Goal: Task Accomplishment & Management: Manage account settings

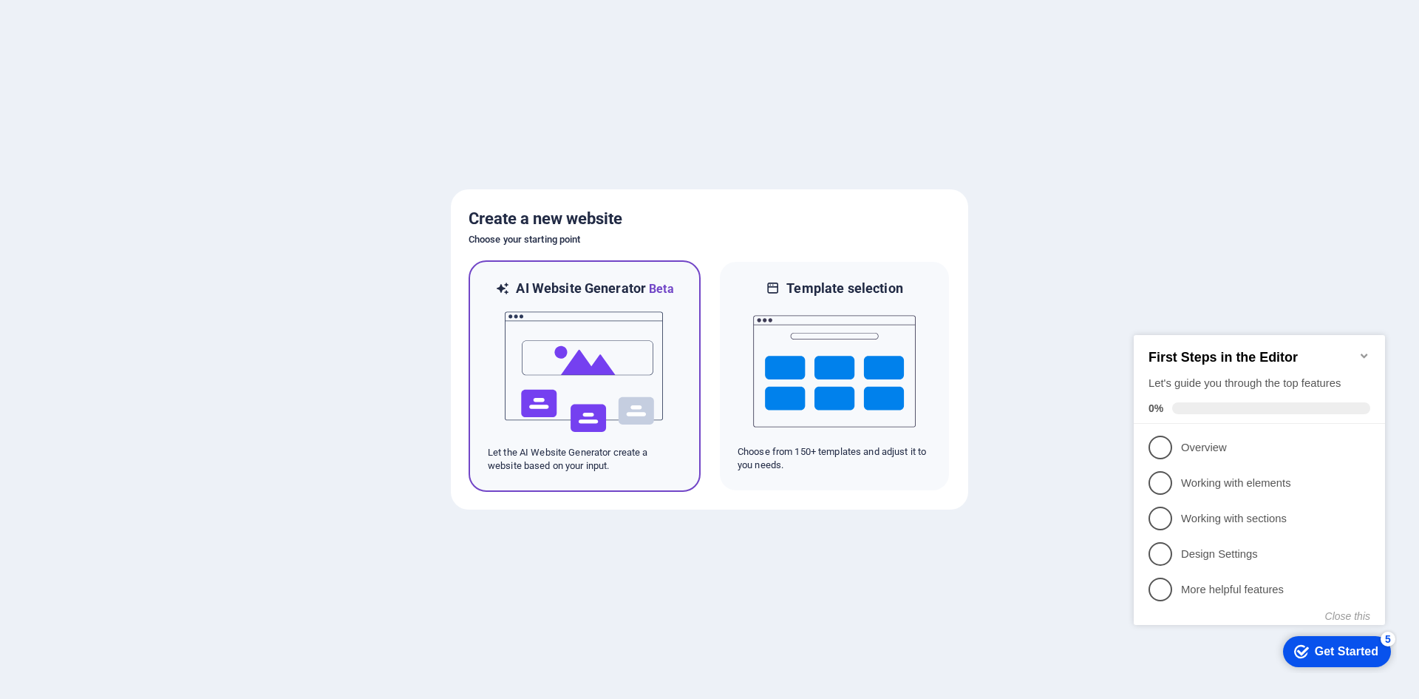
click at [621, 359] on img at bounding box center [584, 372] width 163 height 148
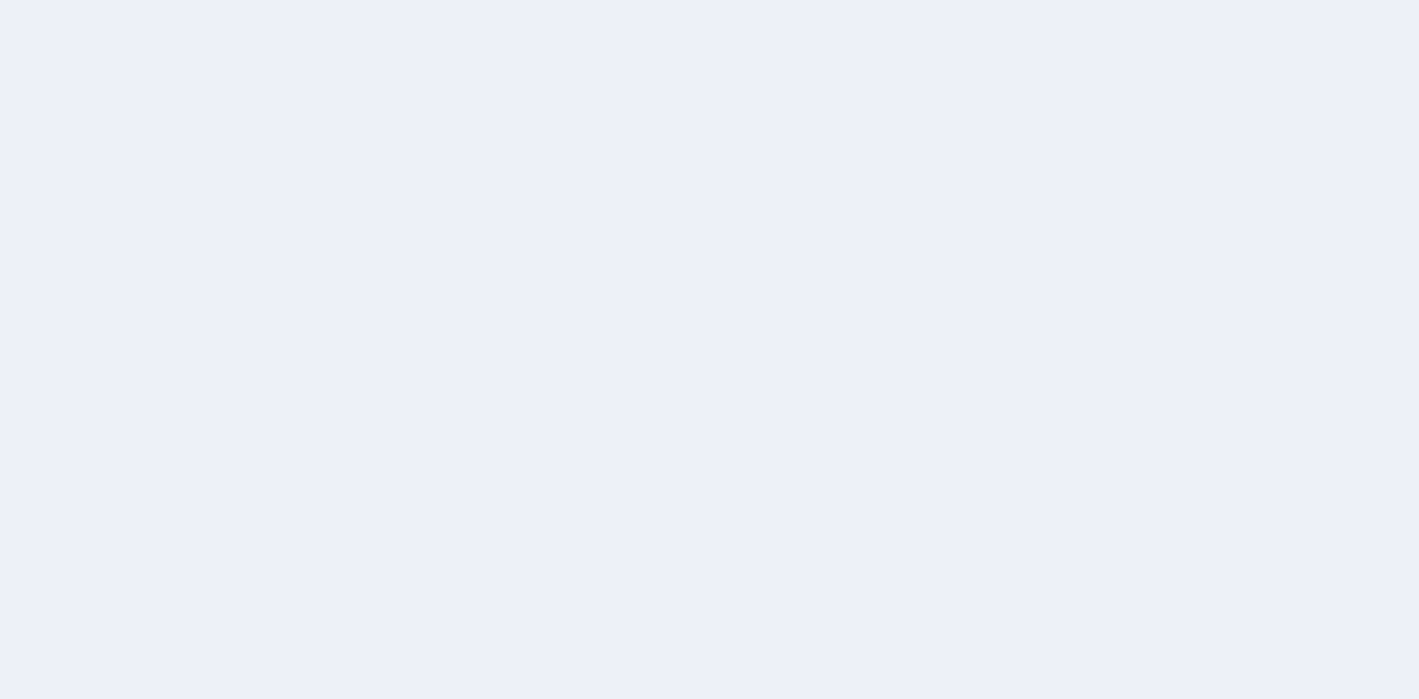
click at [1241, 350] on div at bounding box center [709, 349] width 1419 height 699
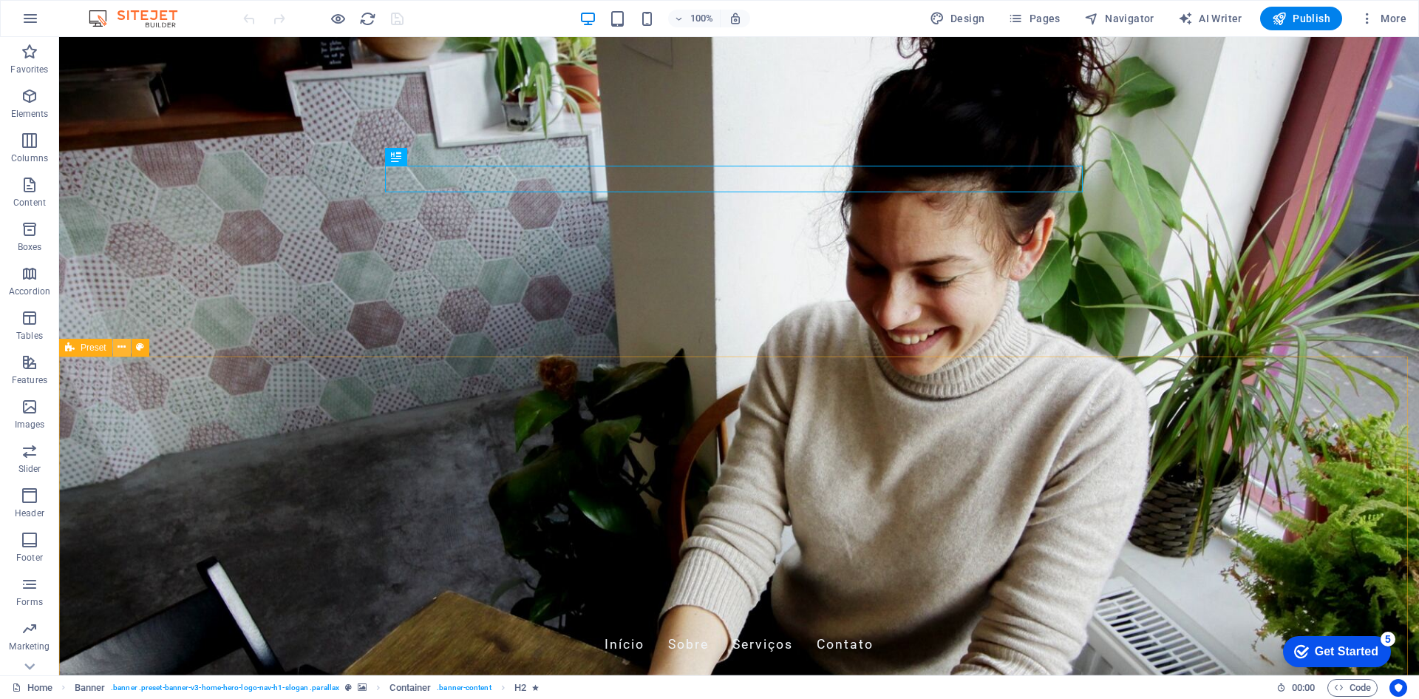
click at [122, 344] on icon at bounding box center [122, 347] width 8 height 16
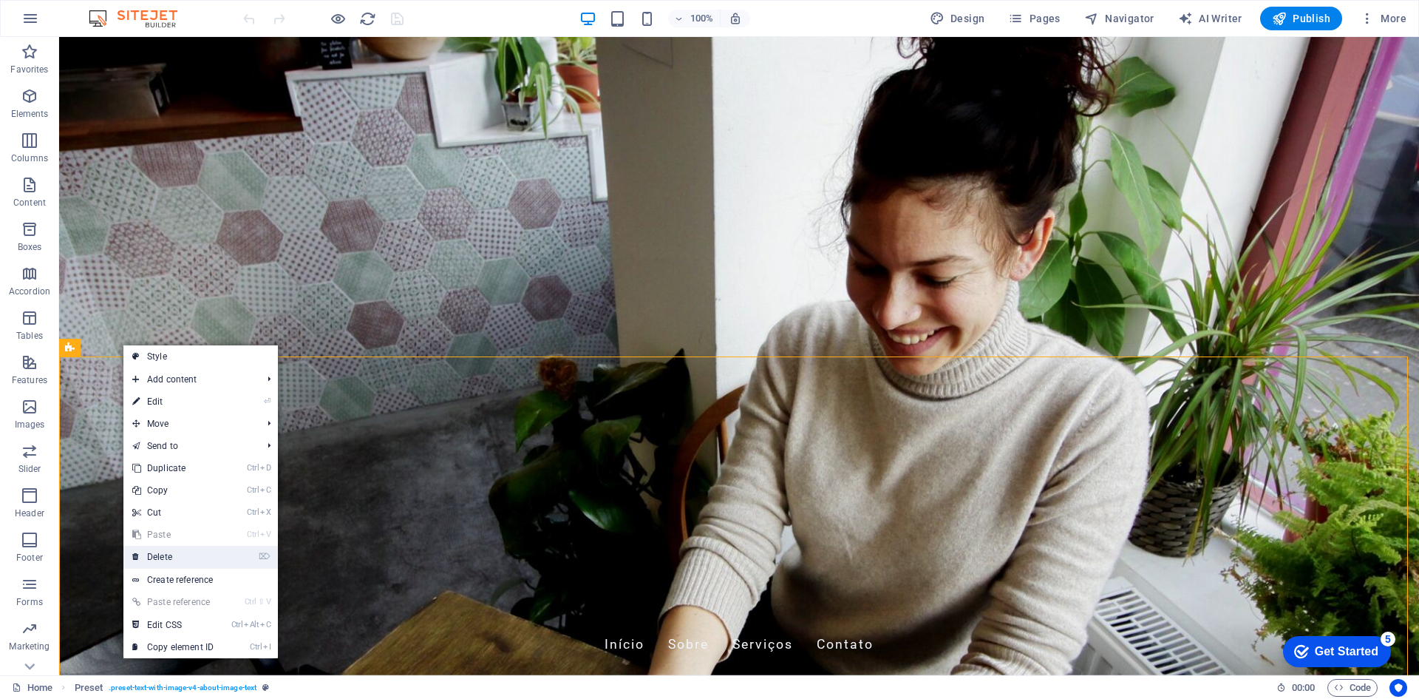
click at [205, 565] on link "⌦ Delete" at bounding box center [172, 557] width 99 height 22
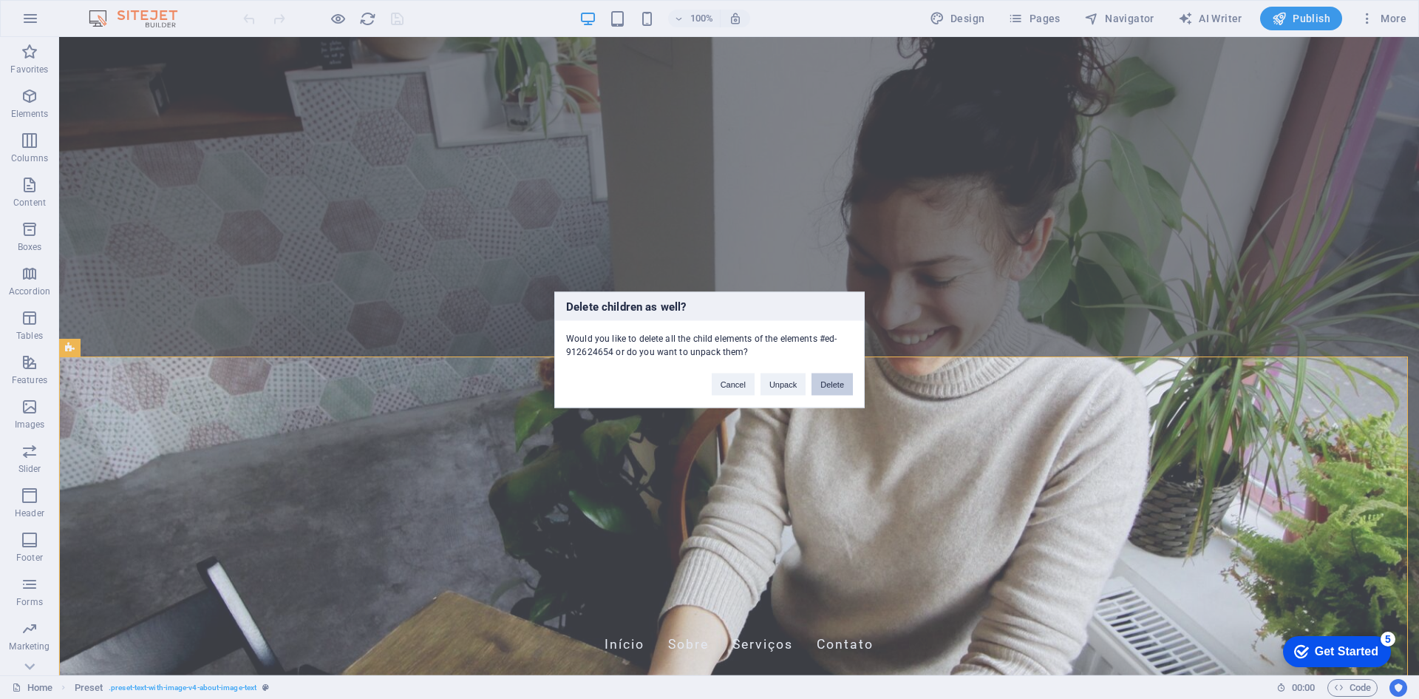
click at [844, 388] on button "Delete" at bounding box center [832, 384] width 41 height 22
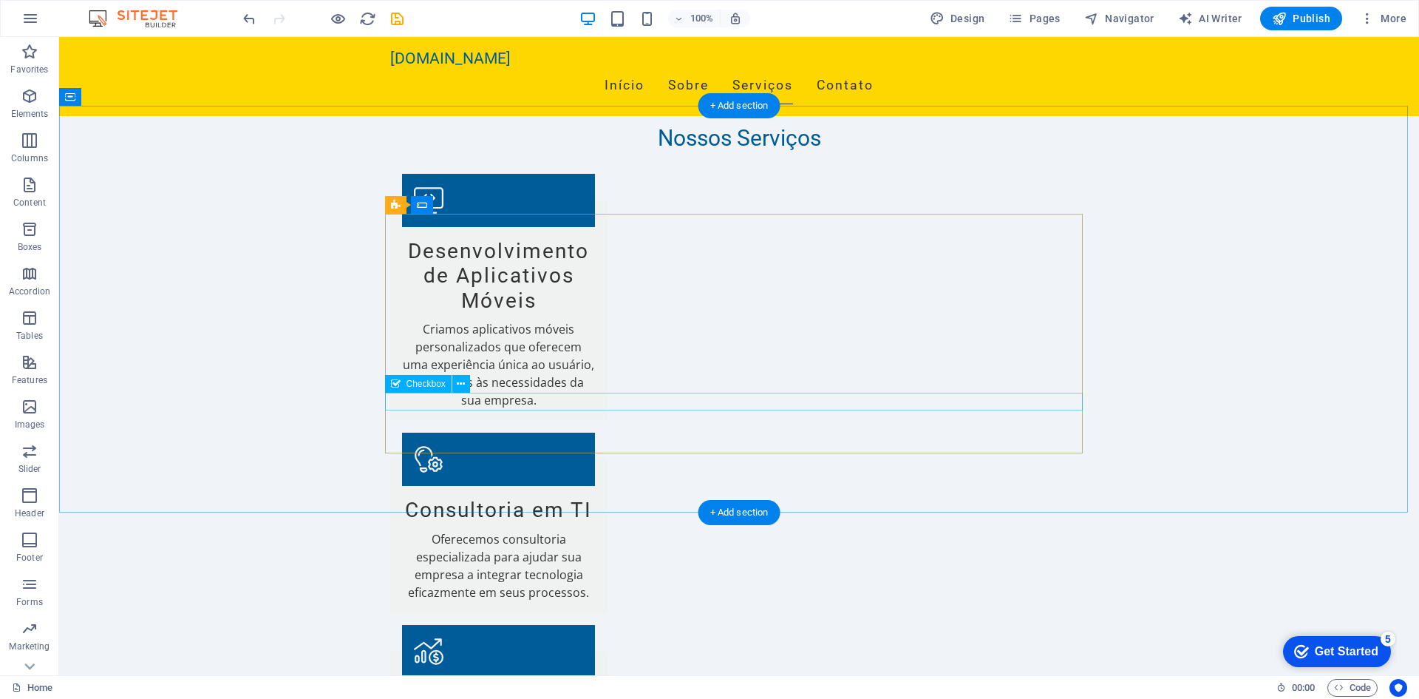
scroll to position [813, 0]
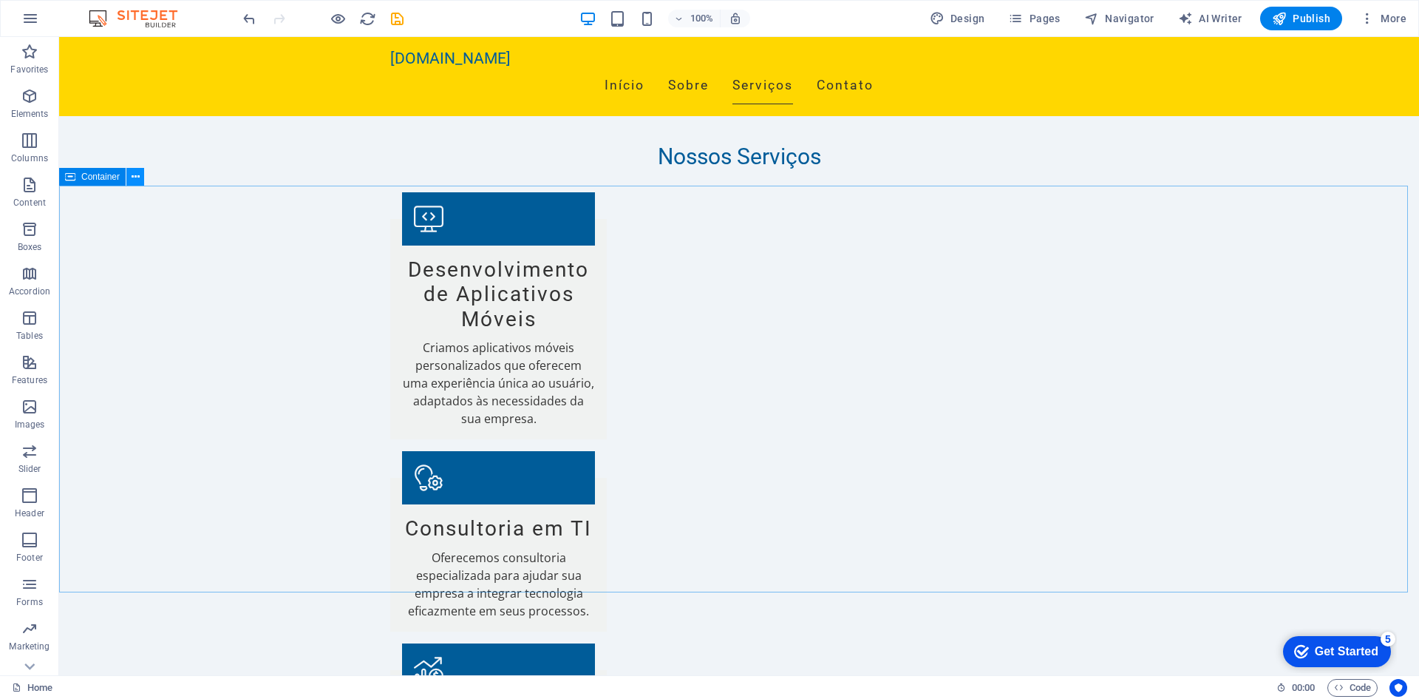
click at [136, 179] on icon at bounding box center [136, 177] width 8 height 16
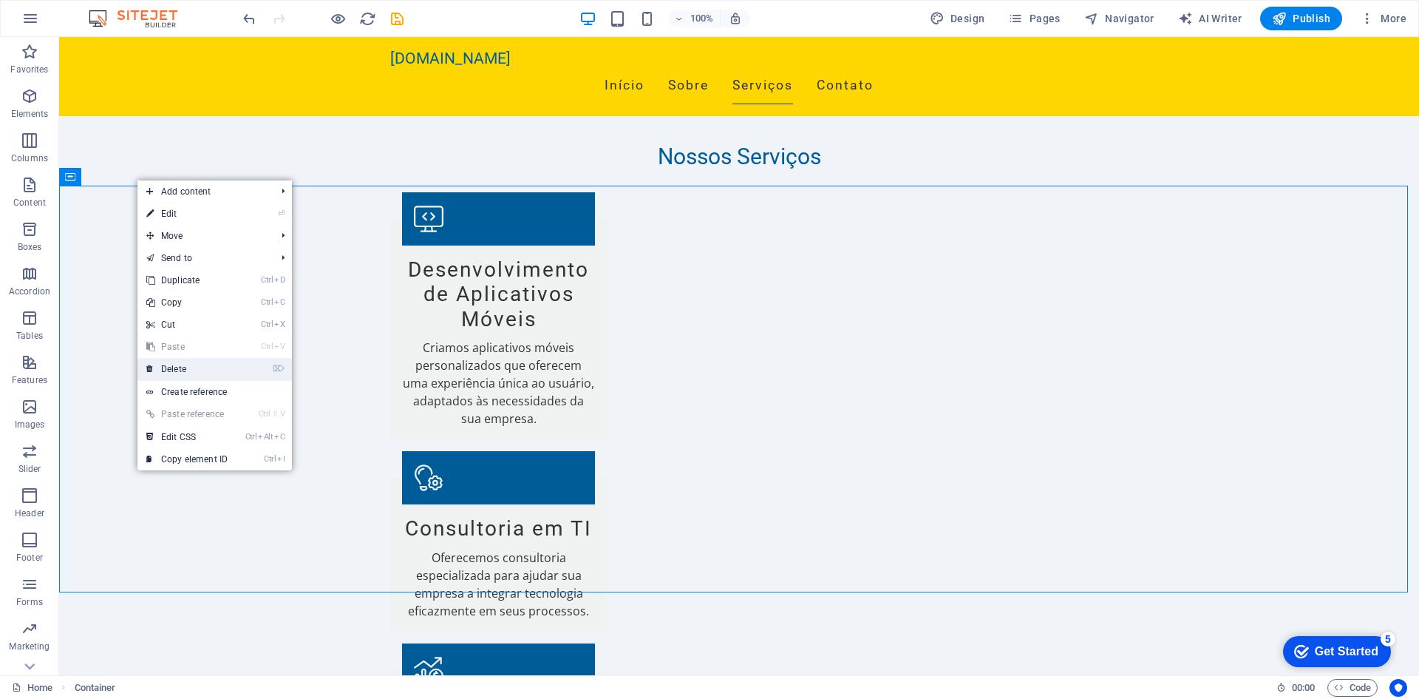
click at [198, 373] on link "⌦ Delete" at bounding box center [186, 369] width 99 height 22
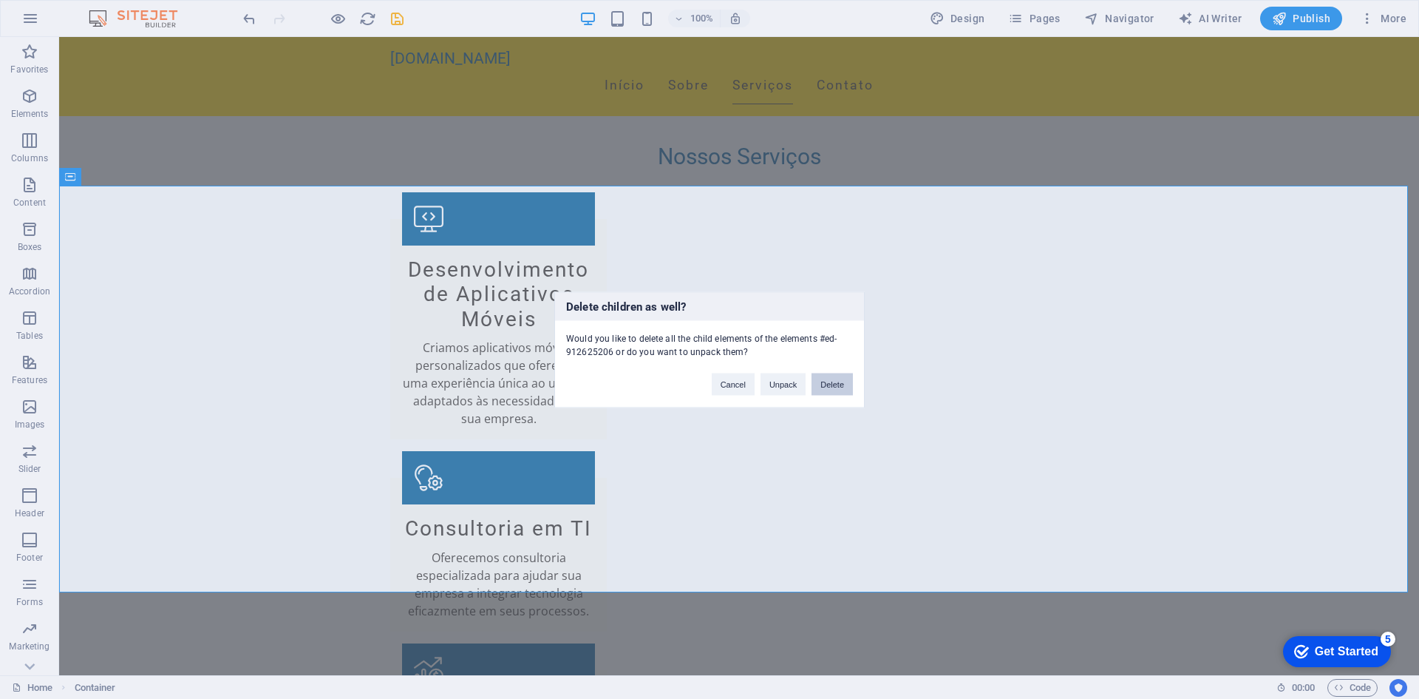
click at [825, 380] on button "Delete" at bounding box center [832, 384] width 41 height 22
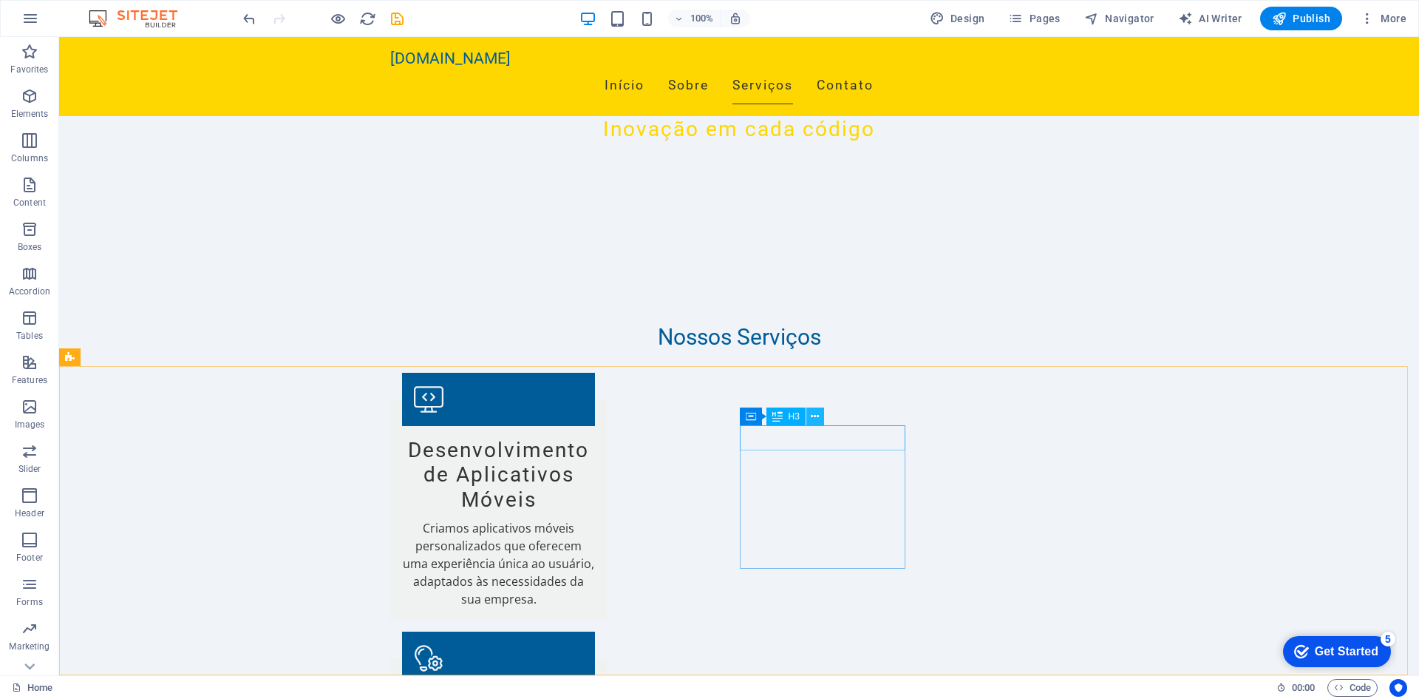
click at [815, 415] on icon at bounding box center [815, 417] width 8 height 16
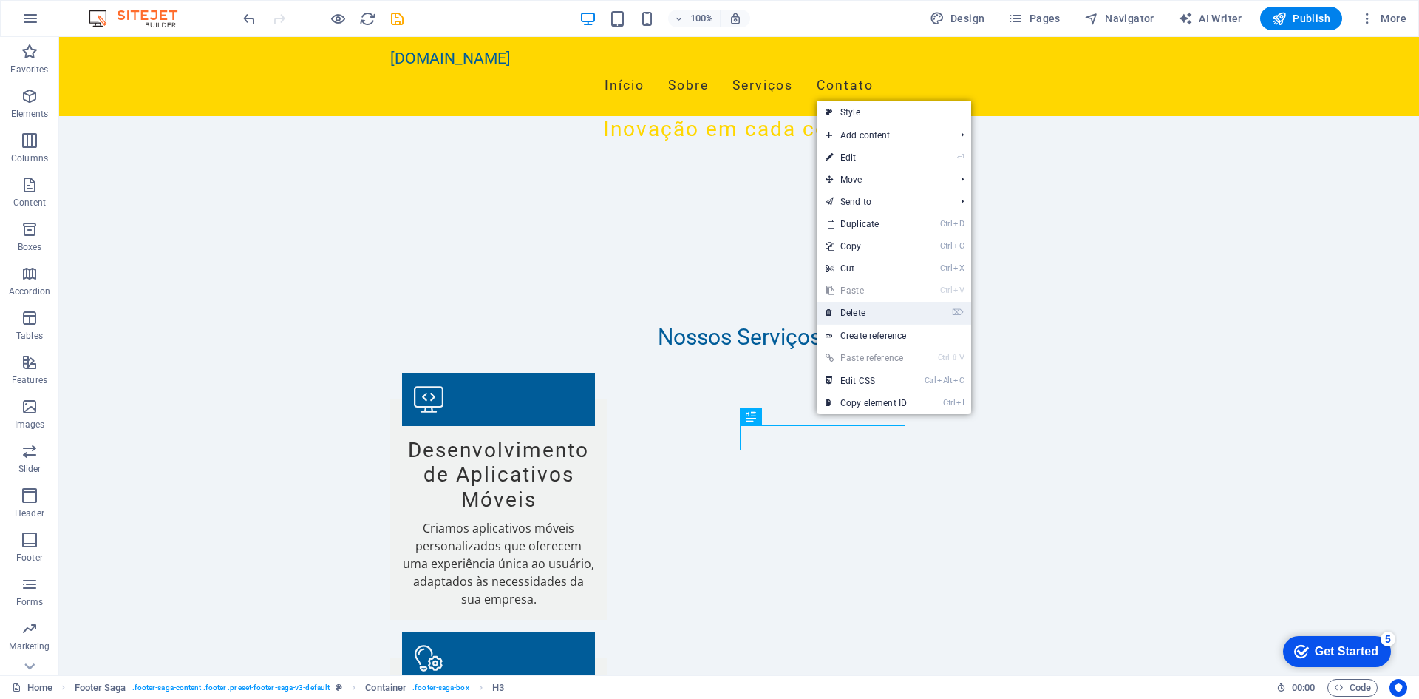
click at [872, 313] on link "⌦ Delete" at bounding box center [866, 313] width 99 height 22
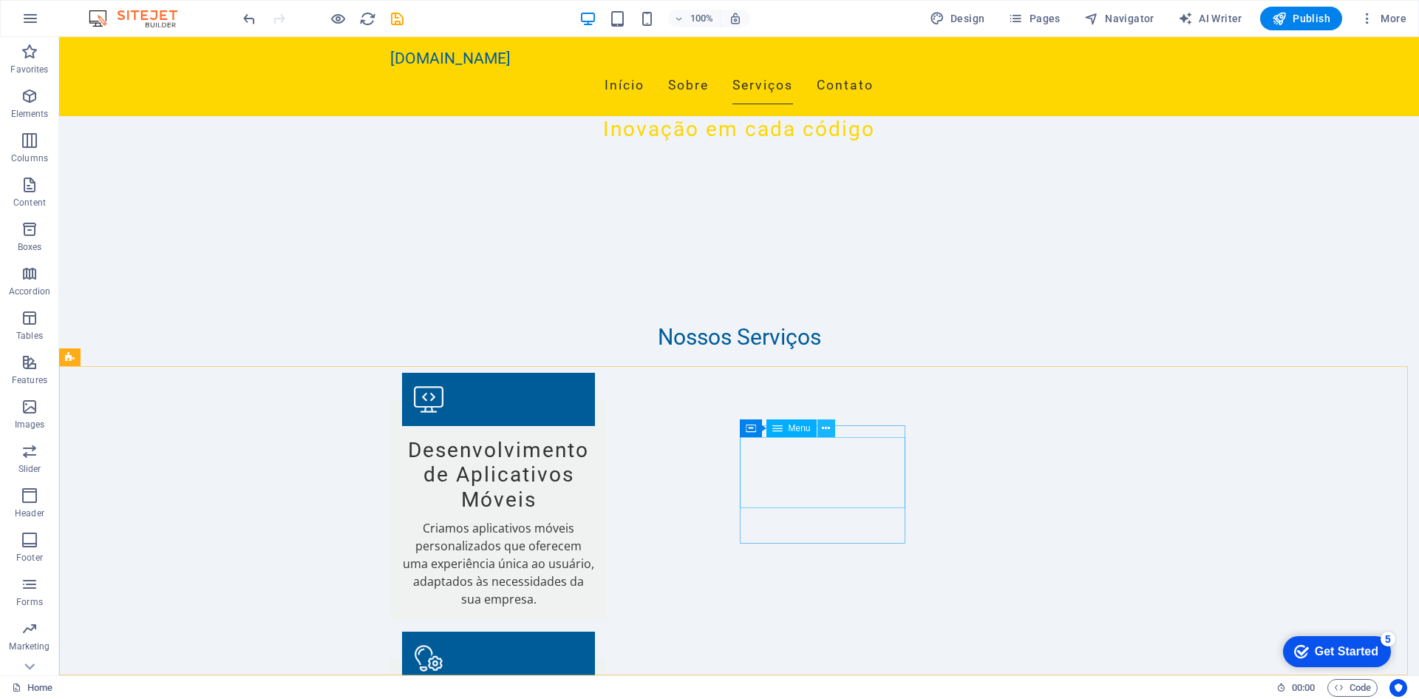
click at [828, 425] on icon at bounding box center [826, 429] width 8 height 16
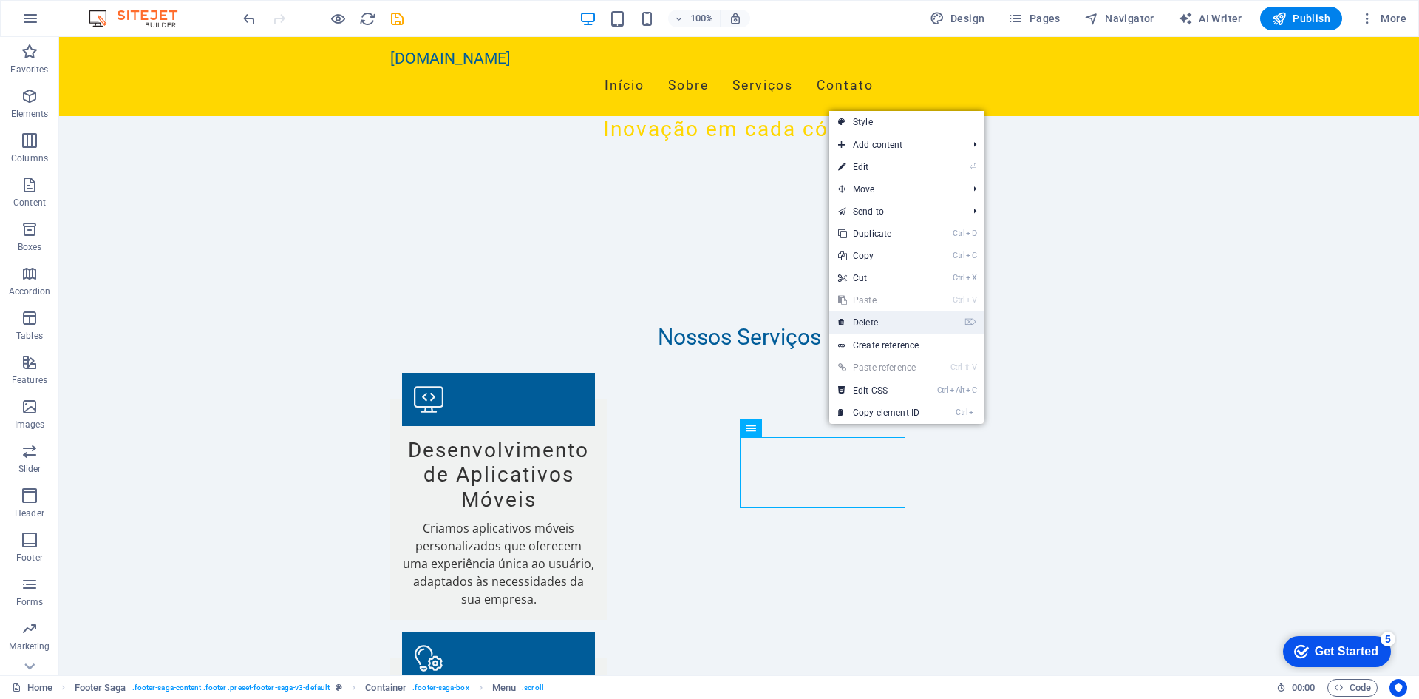
click at [893, 324] on link "⌦ Delete" at bounding box center [878, 322] width 99 height 22
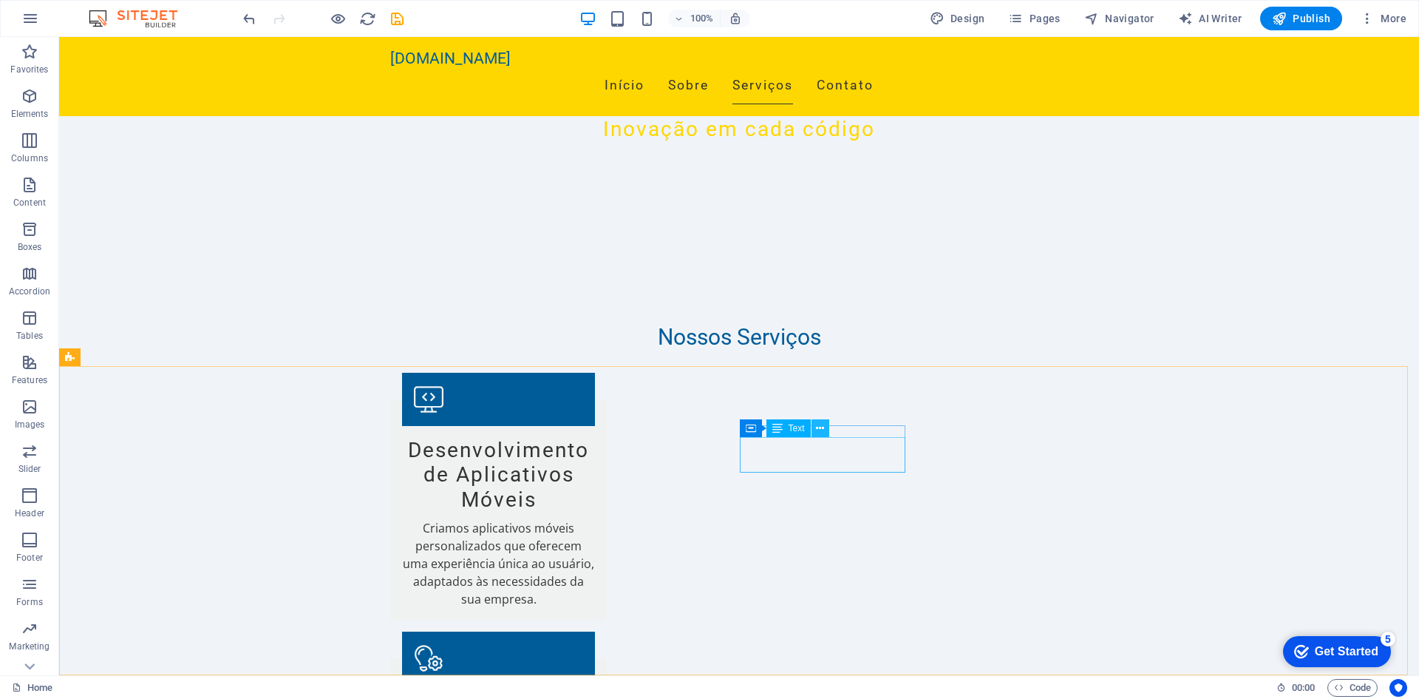
click at [820, 429] on icon at bounding box center [820, 429] width 8 height 16
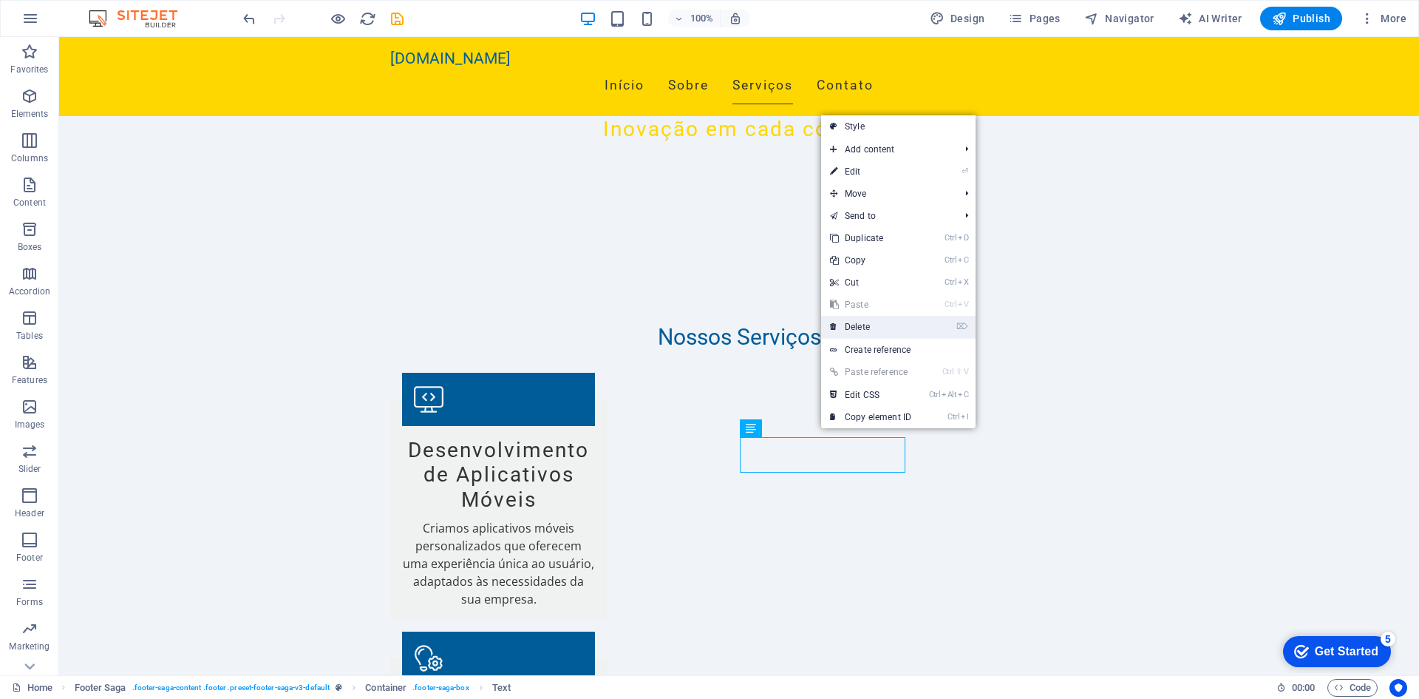
click at [893, 322] on link "⌦ Delete" at bounding box center [870, 327] width 99 height 22
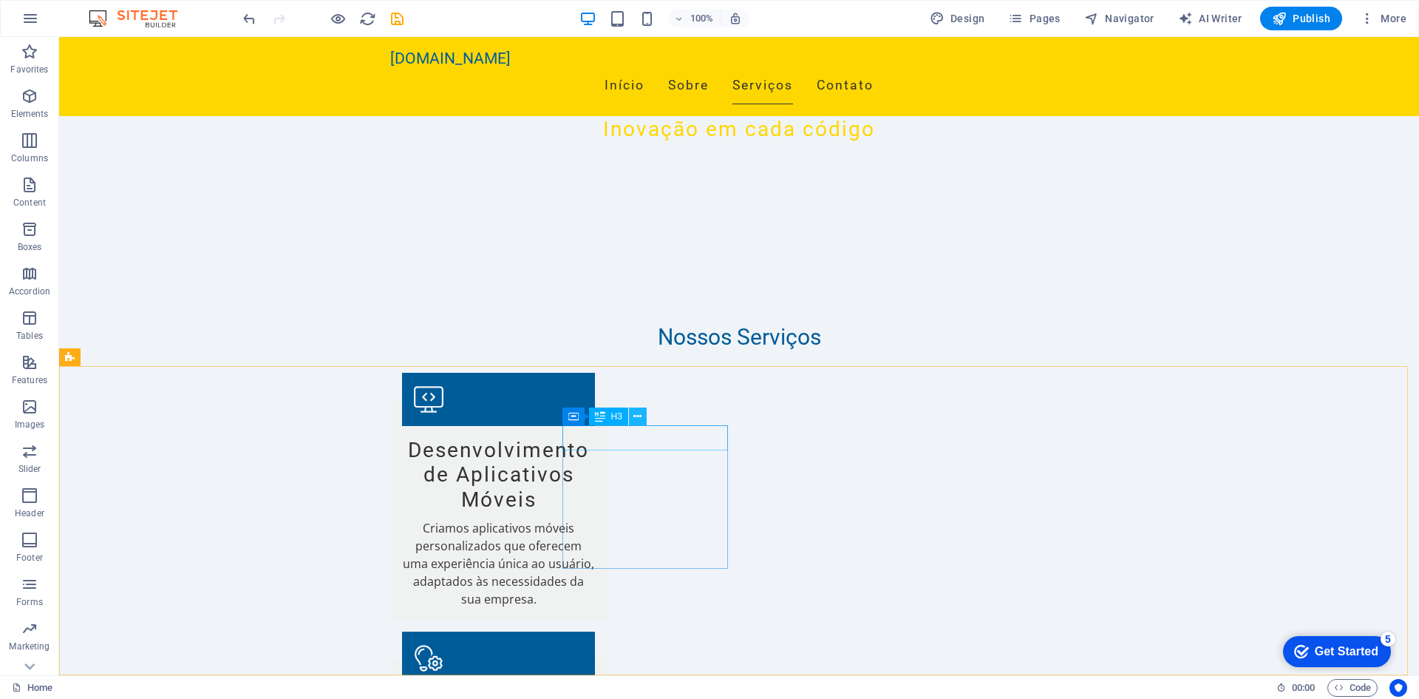
click at [640, 416] on icon at bounding box center [638, 417] width 8 height 16
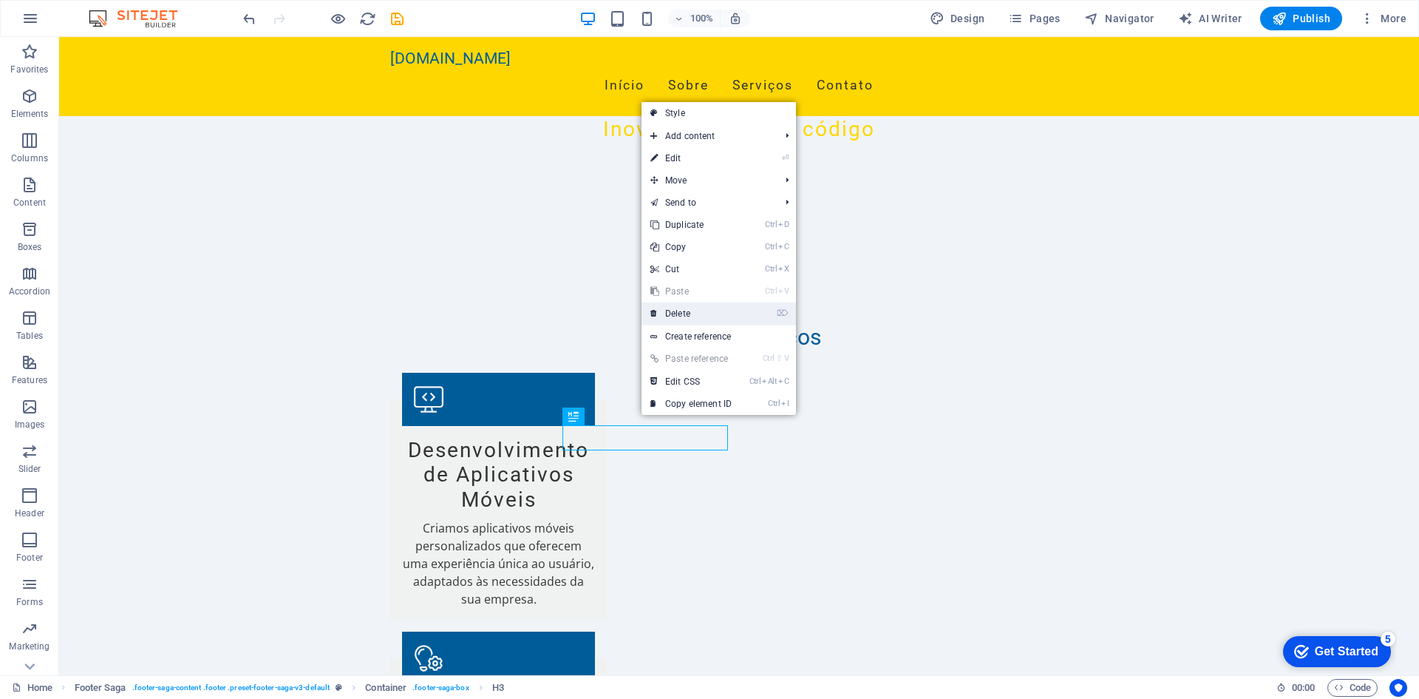
click at [720, 317] on link "⌦ Delete" at bounding box center [691, 313] width 99 height 22
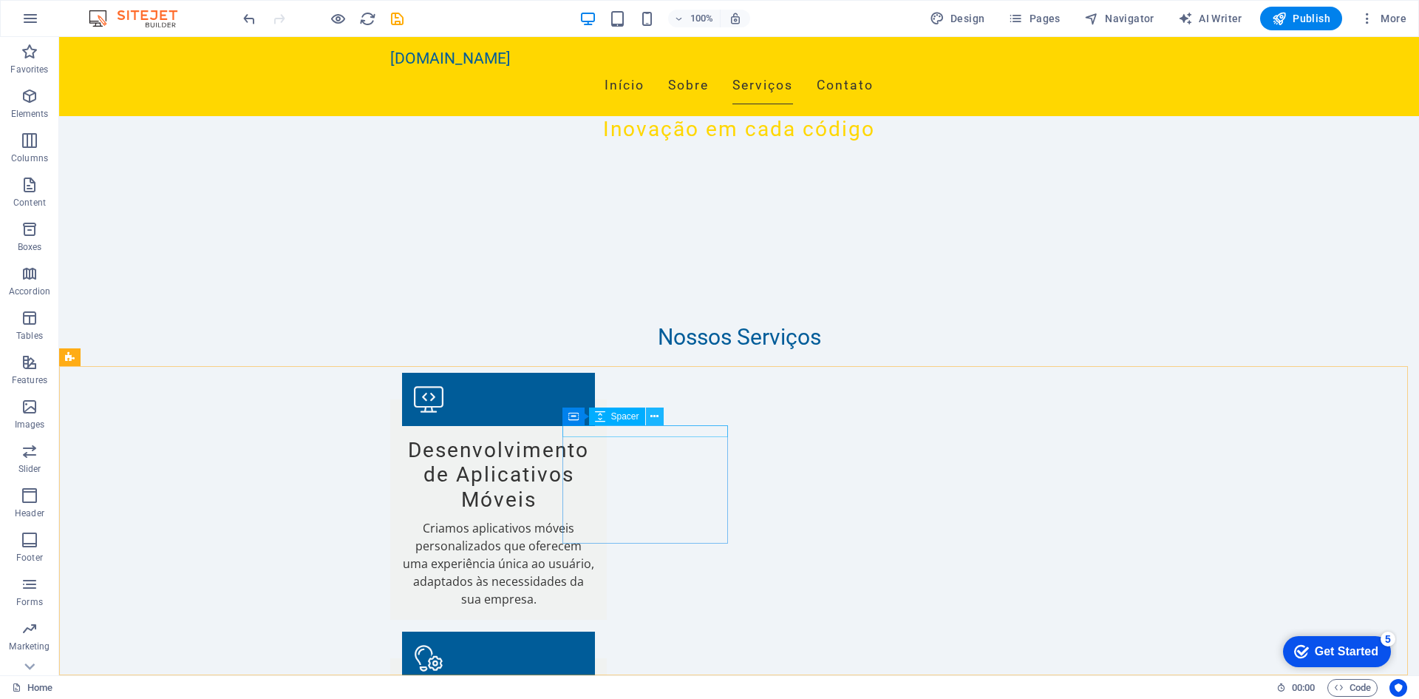
click at [655, 411] on icon at bounding box center [655, 417] width 8 height 16
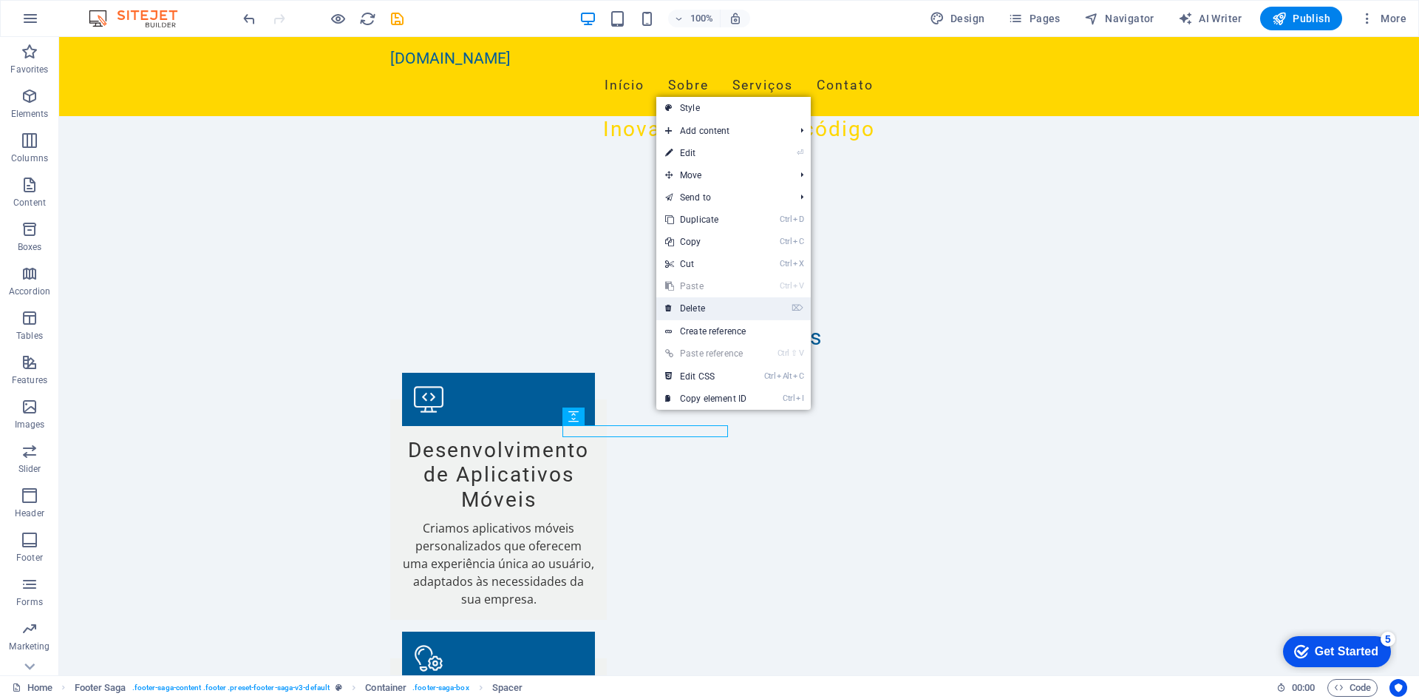
click at [709, 308] on link "⌦ Delete" at bounding box center [705, 308] width 99 height 22
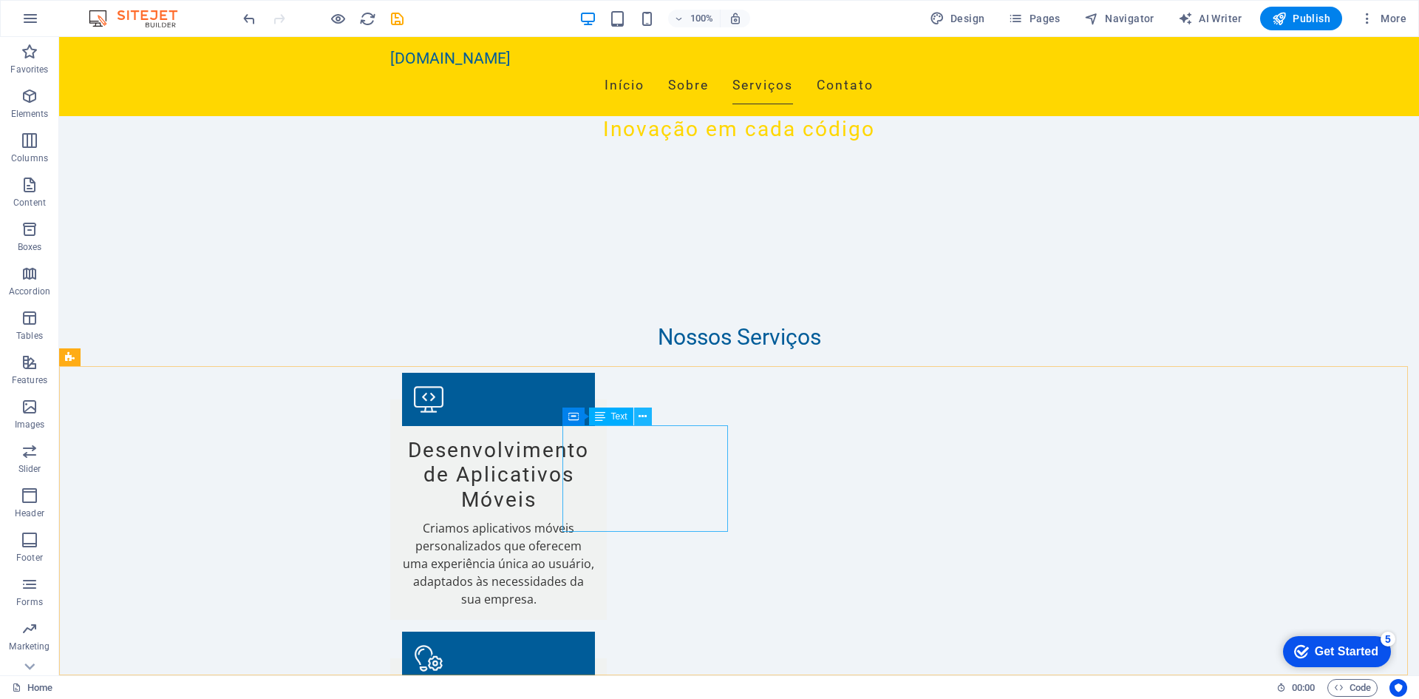
click at [642, 413] on icon at bounding box center [643, 417] width 8 height 16
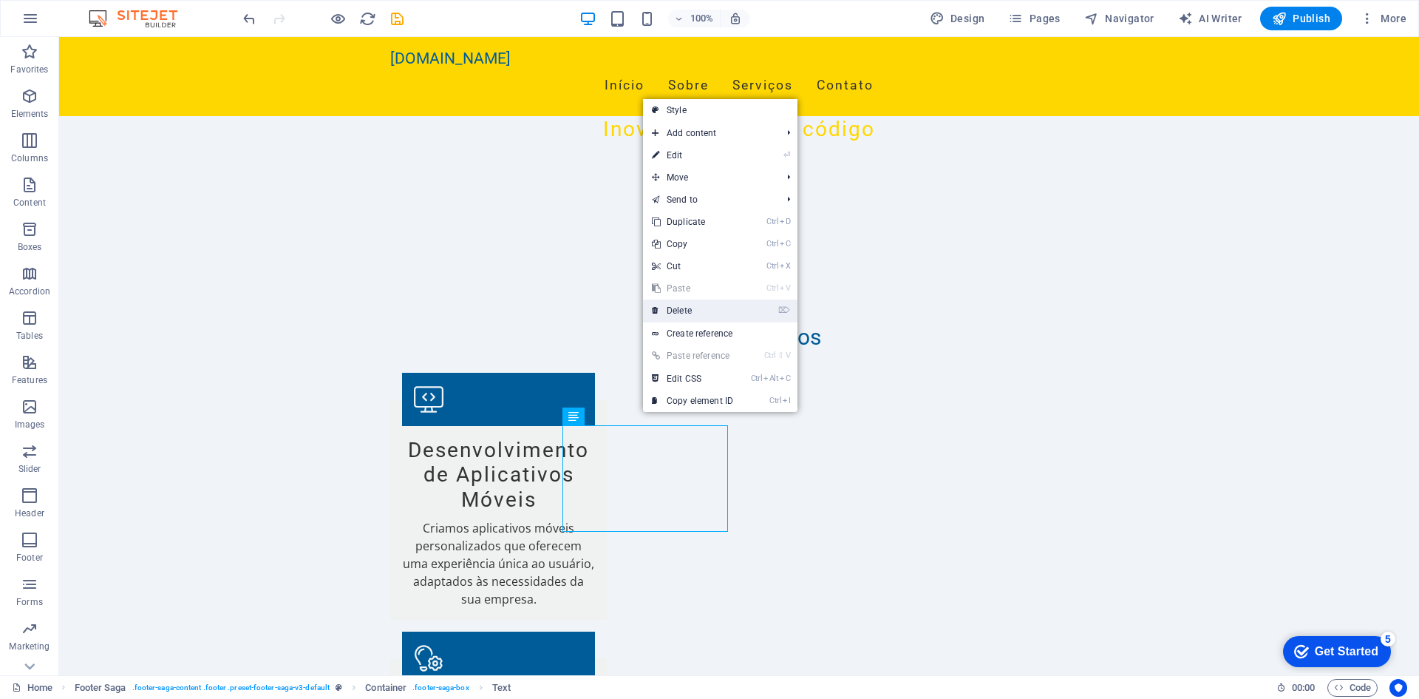
click at [694, 311] on link "⌦ Delete" at bounding box center [692, 310] width 99 height 22
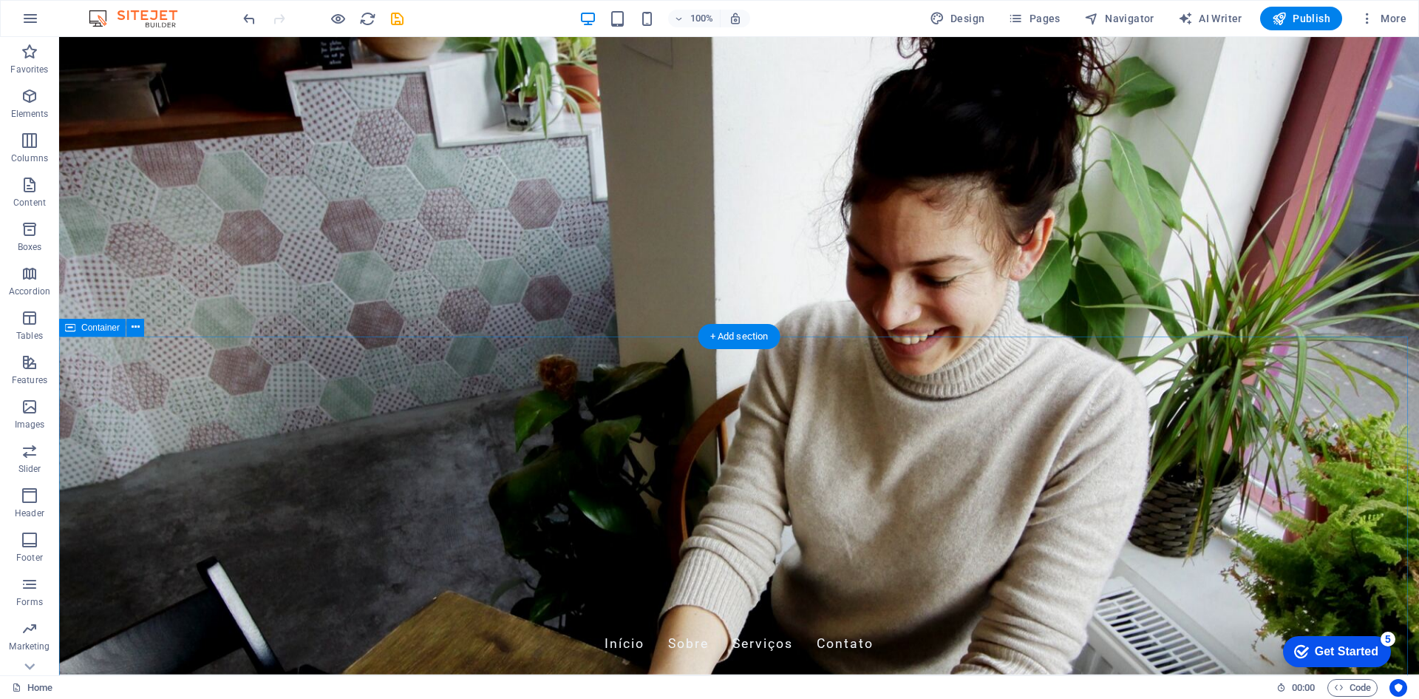
scroll to position [0, 0]
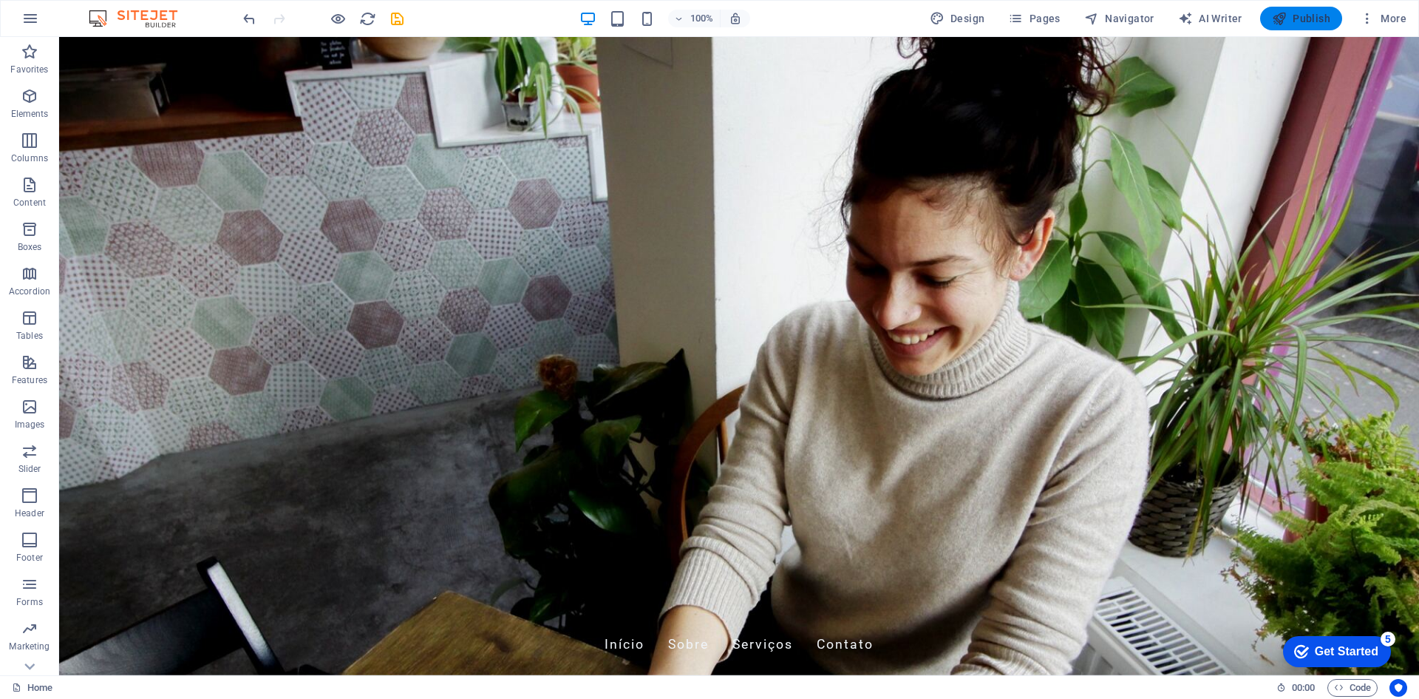
click at [1296, 22] on span "Publish" at bounding box center [1301, 18] width 58 height 15
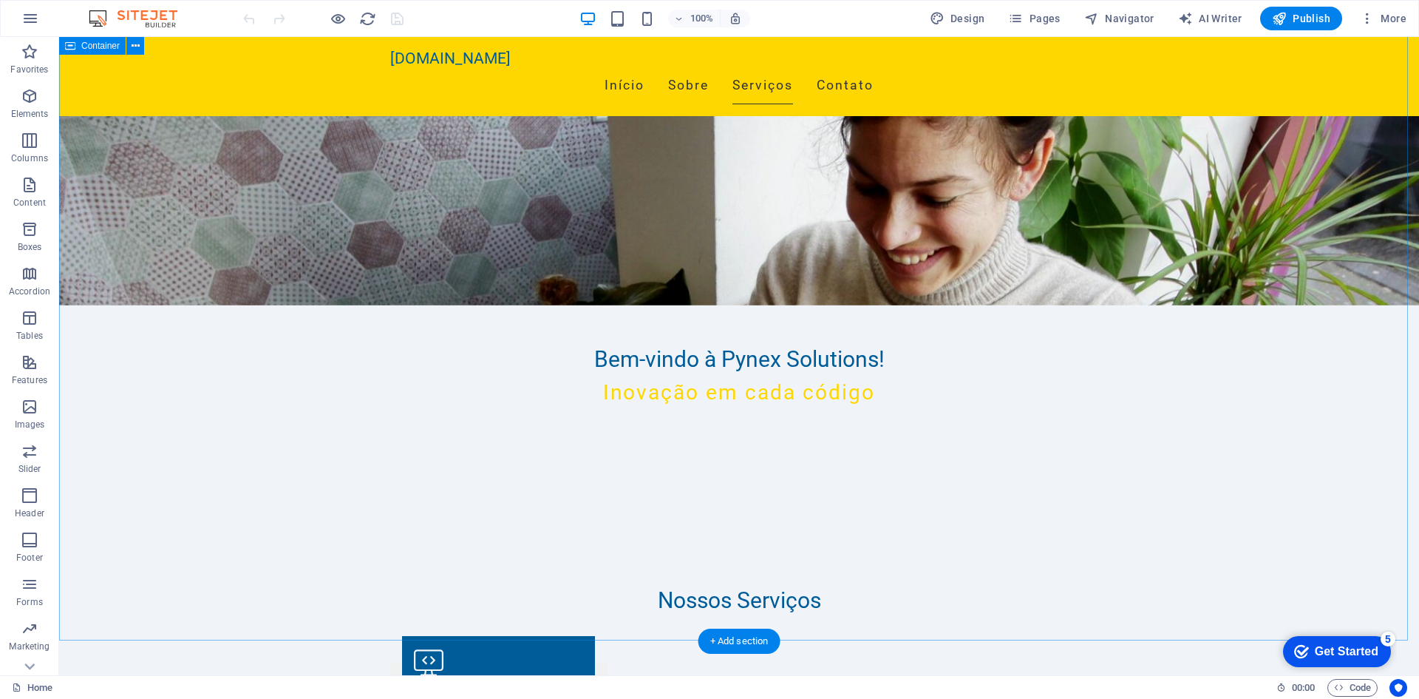
scroll to position [296, 0]
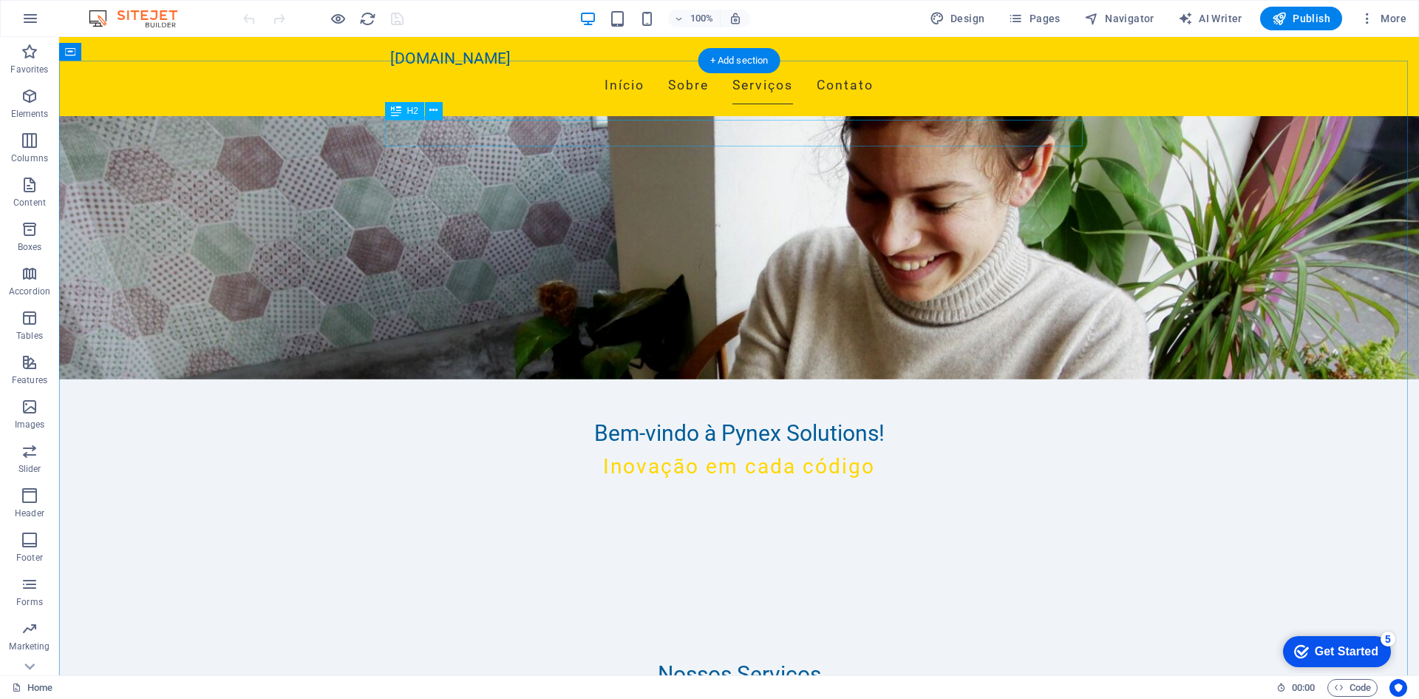
click at [805, 661] on div "Nossos Serviços" at bounding box center [739, 674] width 698 height 27
click at [777, 661] on div "Nossos Serviços" at bounding box center [739, 674] width 698 height 27
click at [430, 107] on icon at bounding box center [433, 111] width 8 height 16
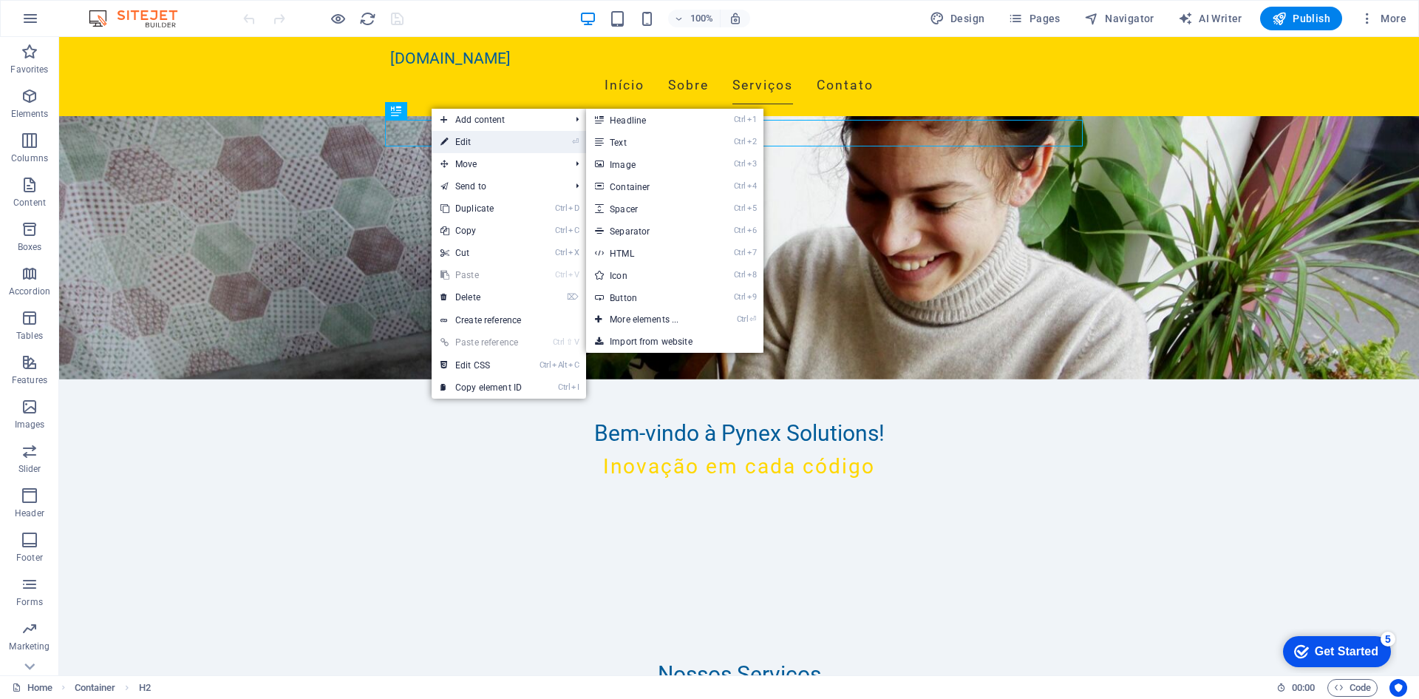
click at [458, 141] on link "⏎ Edit" at bounding box center [481, 142] width 99 height 22
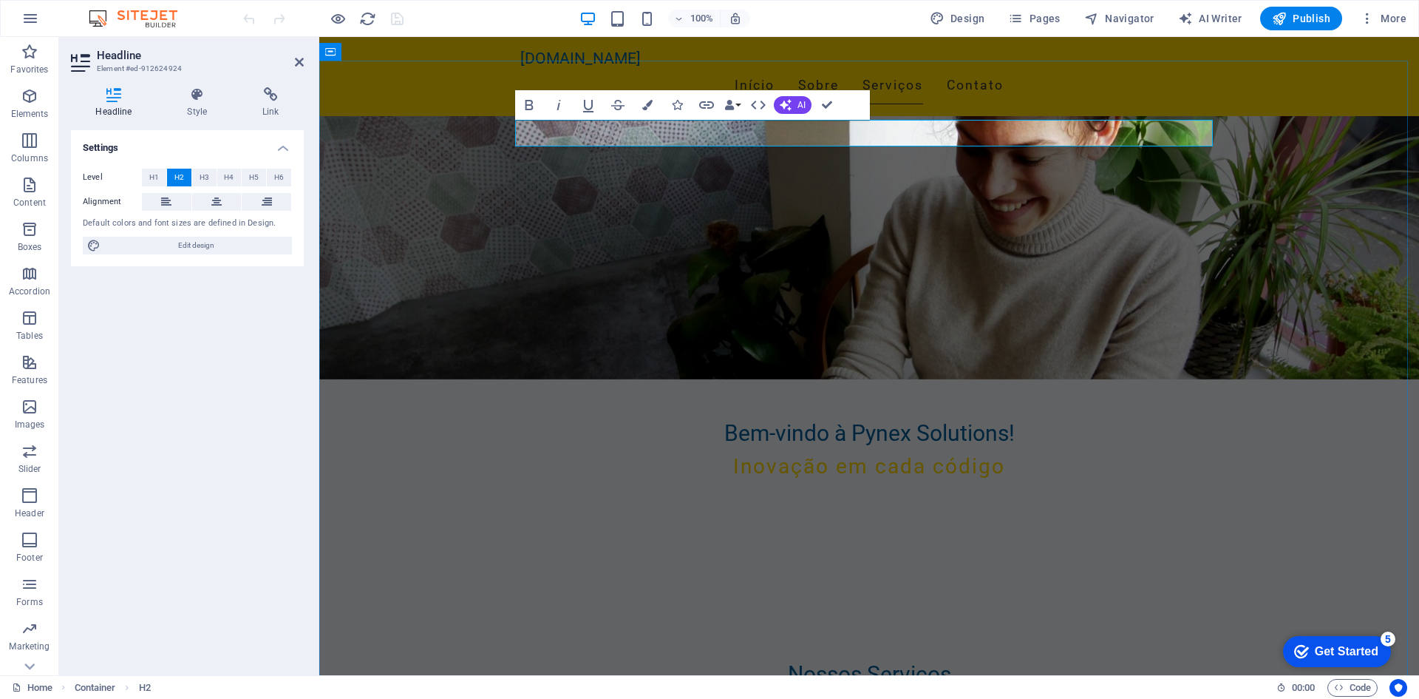
click at [855, 661] on h2 "Nossos Serviços" at bounding box center [869, 674] width 698 height 27
click at [846, 661] on h2 "Nossos Serviços" at bounding box center [869, 674] width 698 height 27
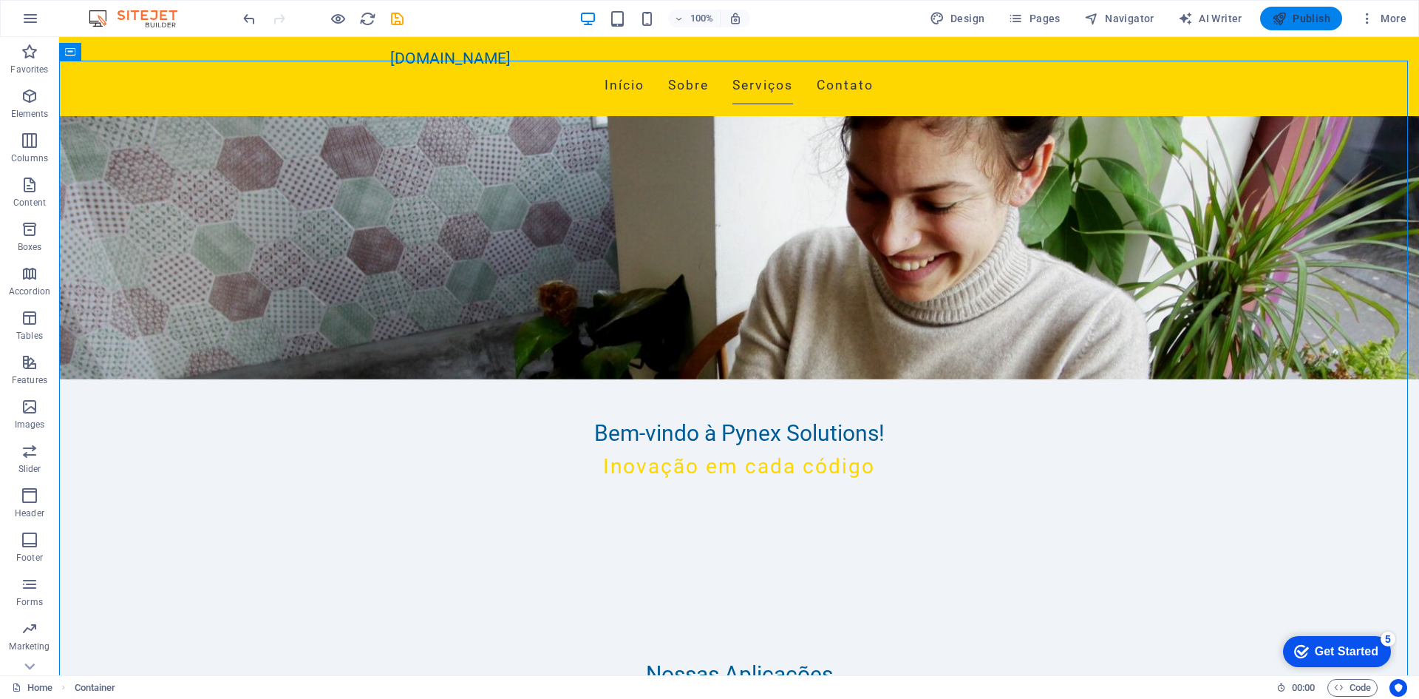
click at [1318, 24] on span "Publish" at bounding box center [1301, 18] width 58 height 15
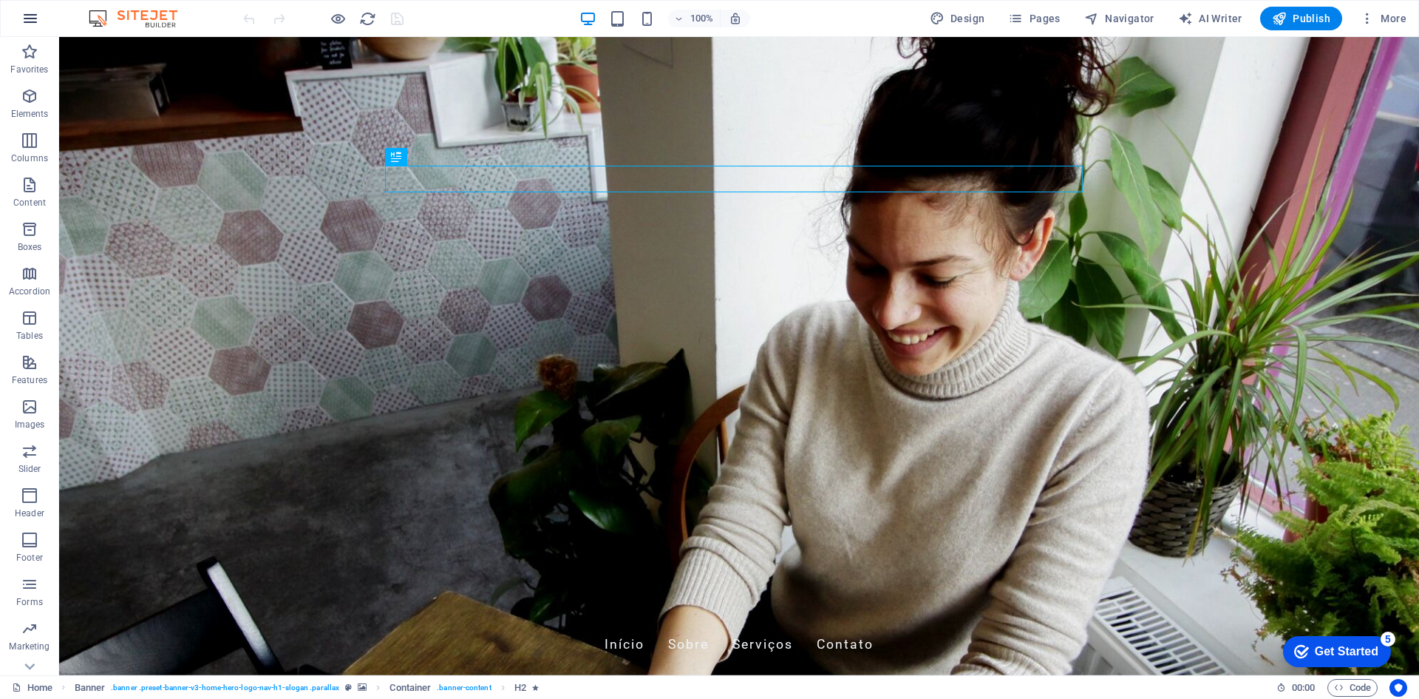
click at [30, 7] on button "button" at bounding box center [30, 18] width 35 height 35
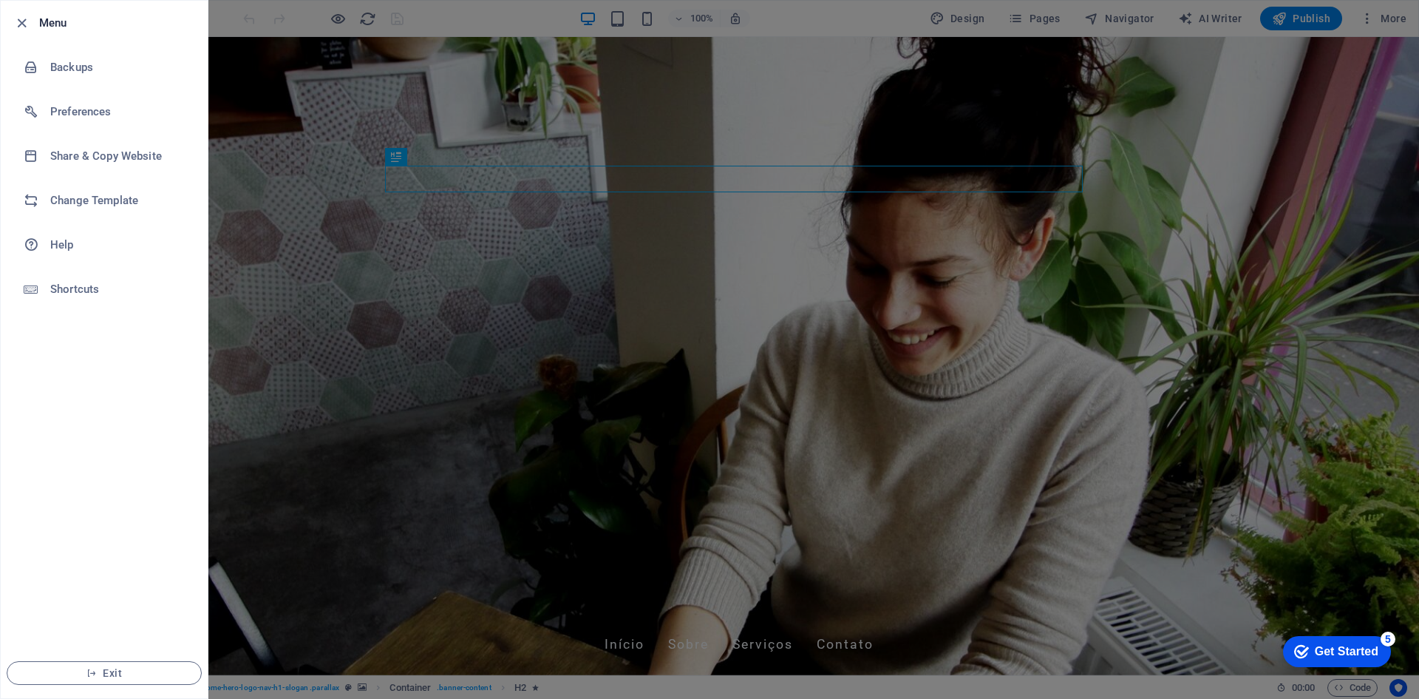
click at [1340, 93] on div at bounding box center [709, 349] width 1419 height 699
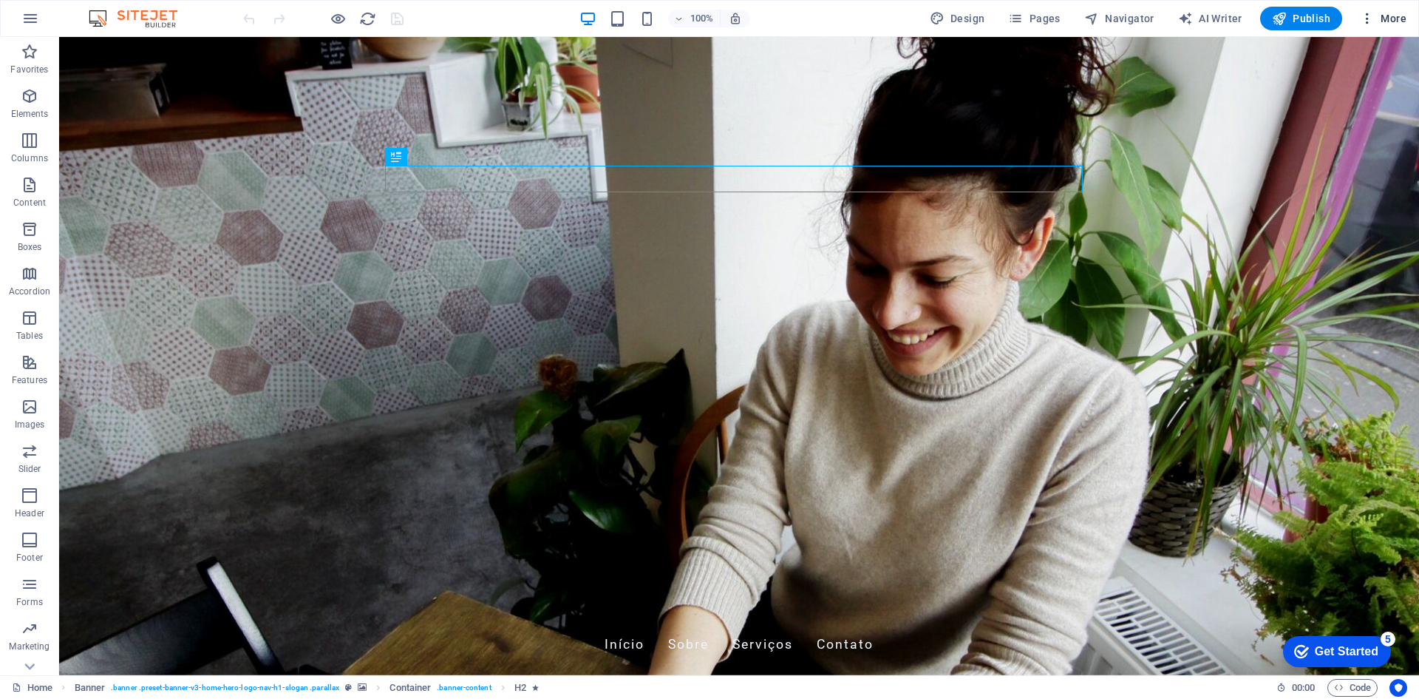
click at [1390, 20] on span "More" at bounding box center [1383, 18] width 47 height 15
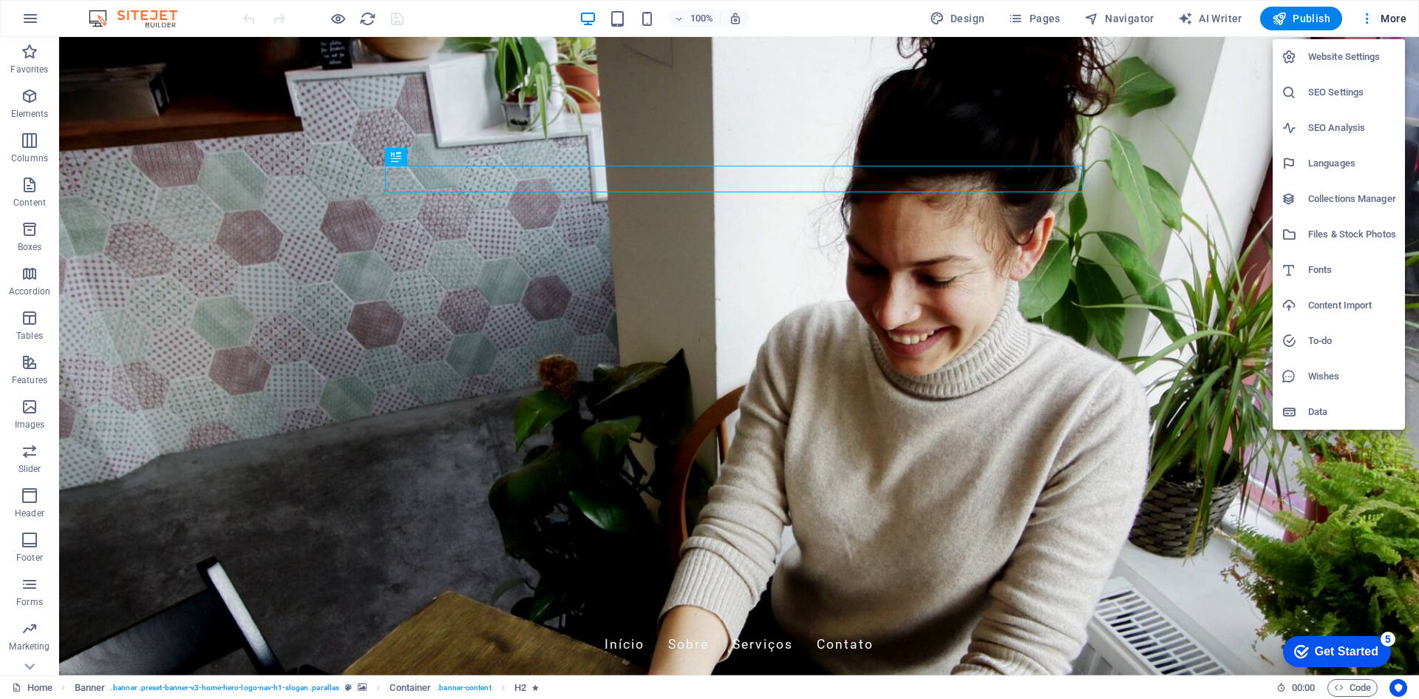
click at [1339, 169] on h6 "Languages" at bounding box center [1352, 163] width 88 height 18
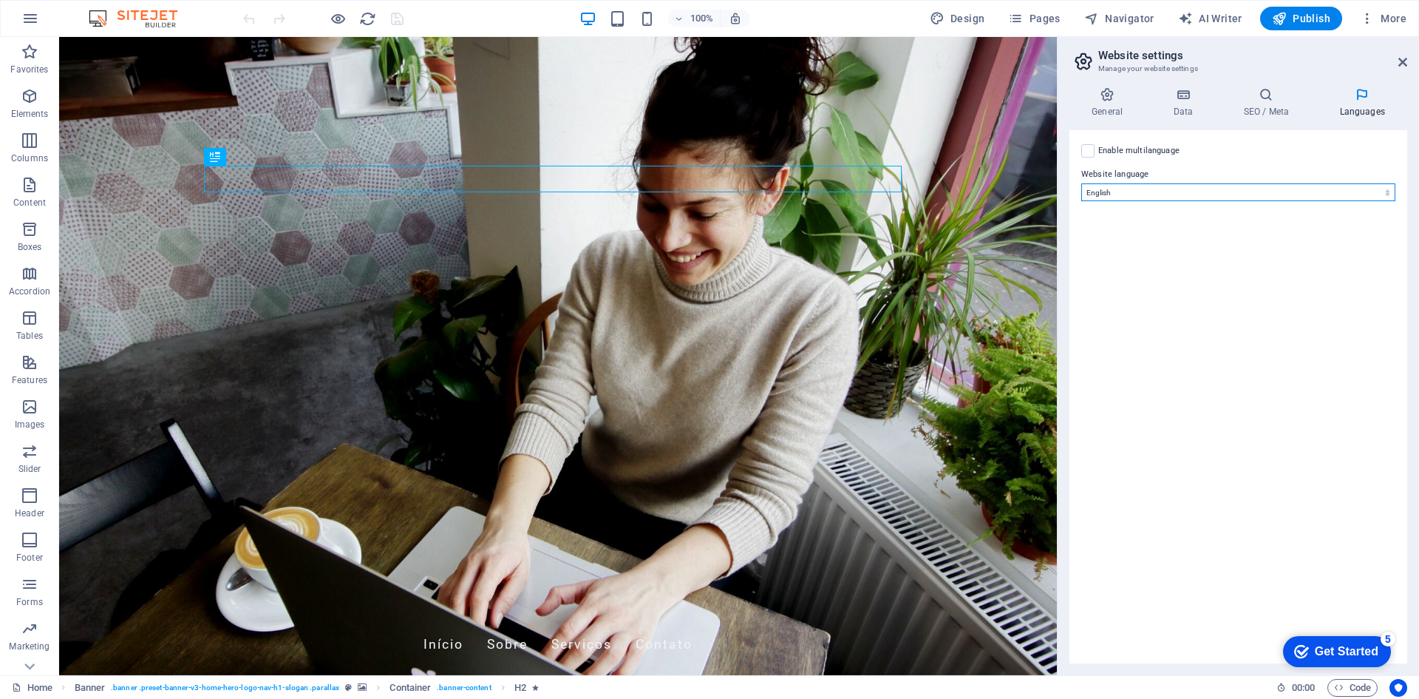
click at [1269, 194] on select "Abkhazian Afar Afrikaans Akan Albanian Amharic Arabic Aragonese Armenian Assame…" at bounding box center [1238, 192] width 314 height 18
select select "128"
click at [1081, 183] on select "Abkhazian Afar Afrikaans Akan Albanian Amharic Arabic Aragonese Armenian Assame…" at bounding box center [1238, 192] width 314 height 18
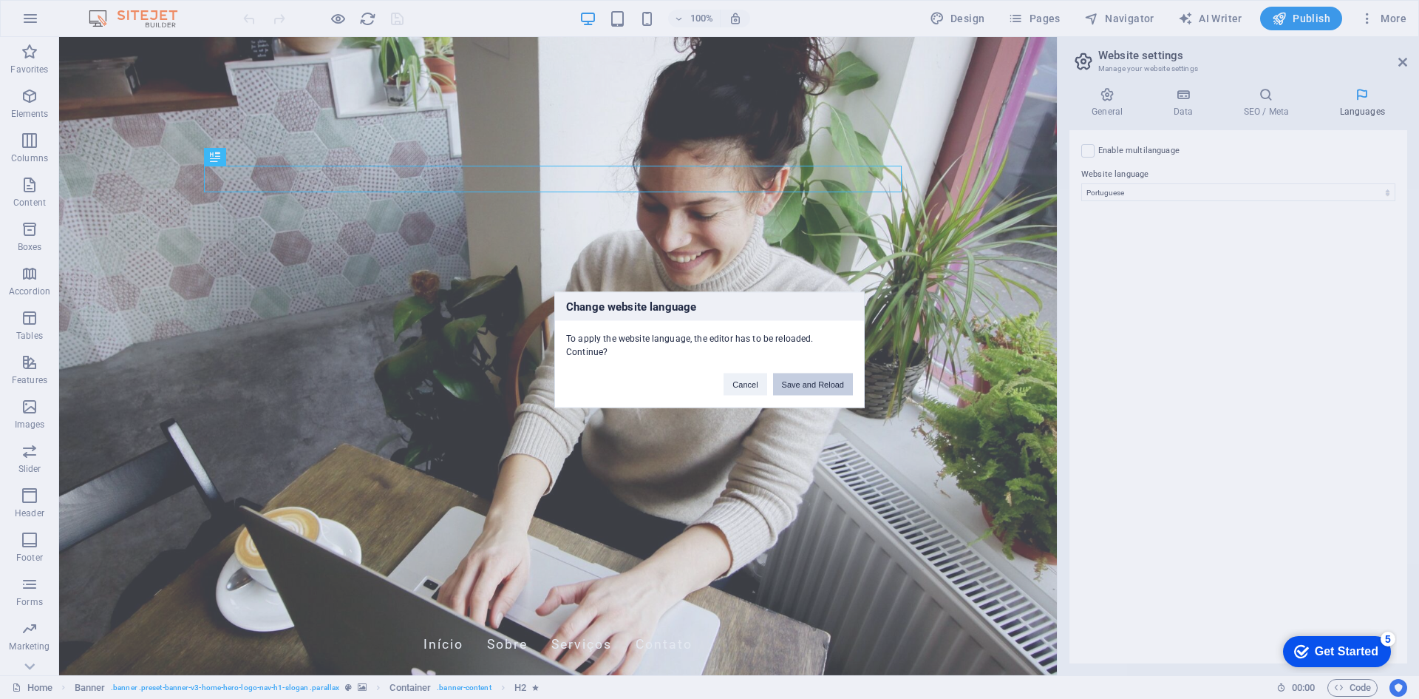
click at [807, 386] on button "Save and Reload" at bounding box center [813, 384] width 80 height 22
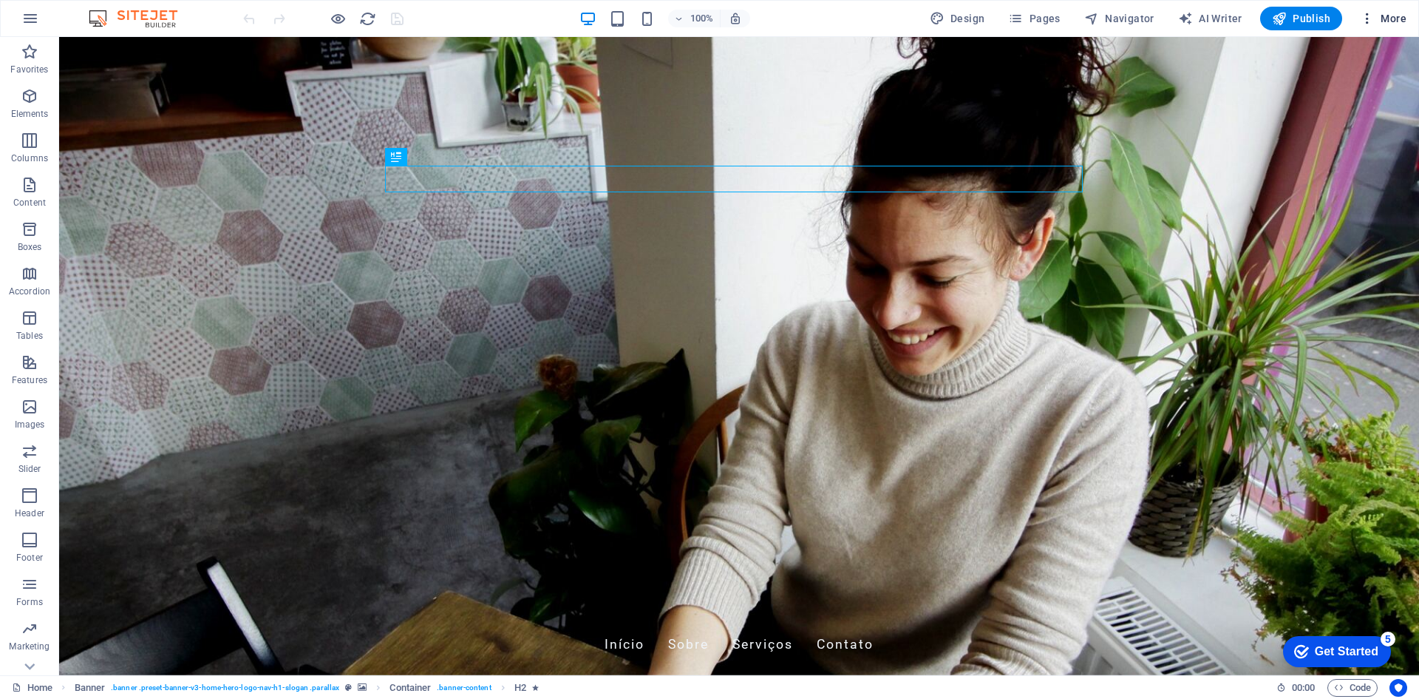
click at [1402, 23] on span "More" at bounding box center [1383, 18] width 47 height 15
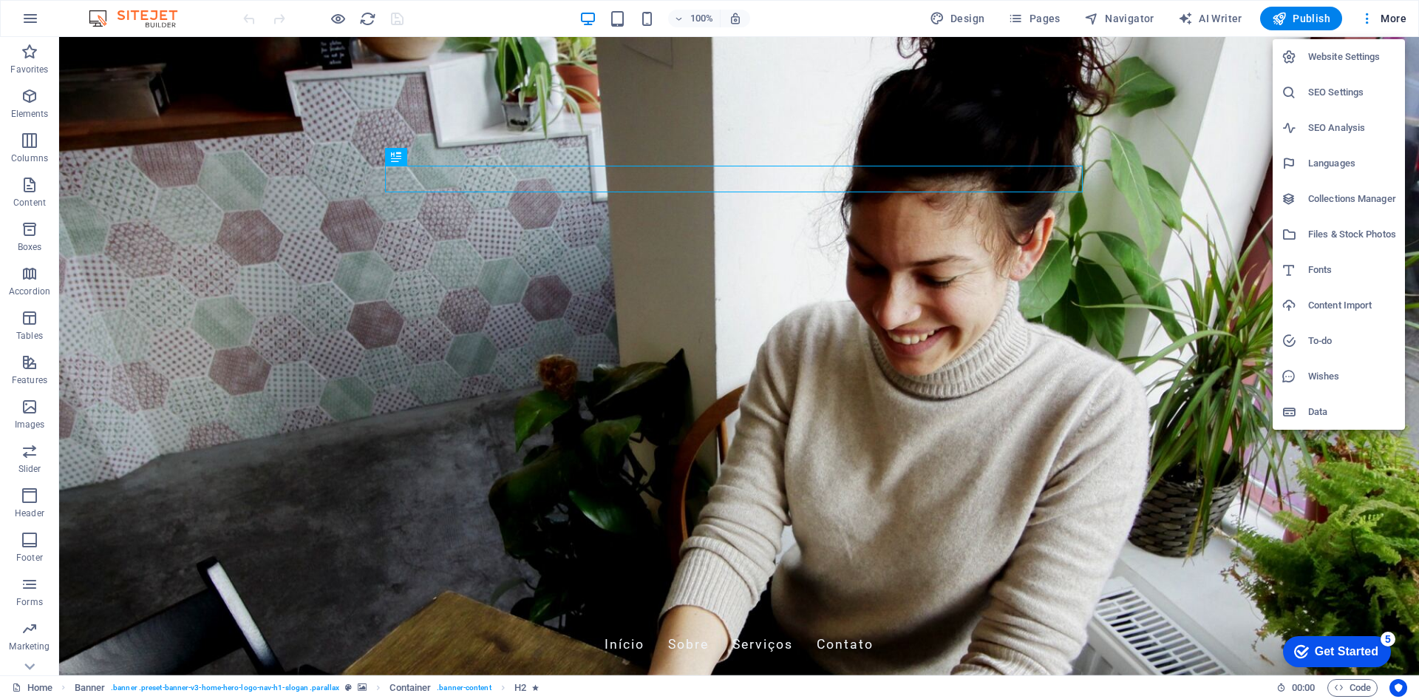
click at [510, 378] on div at bounding box center [709, 349] width 1419 height 699
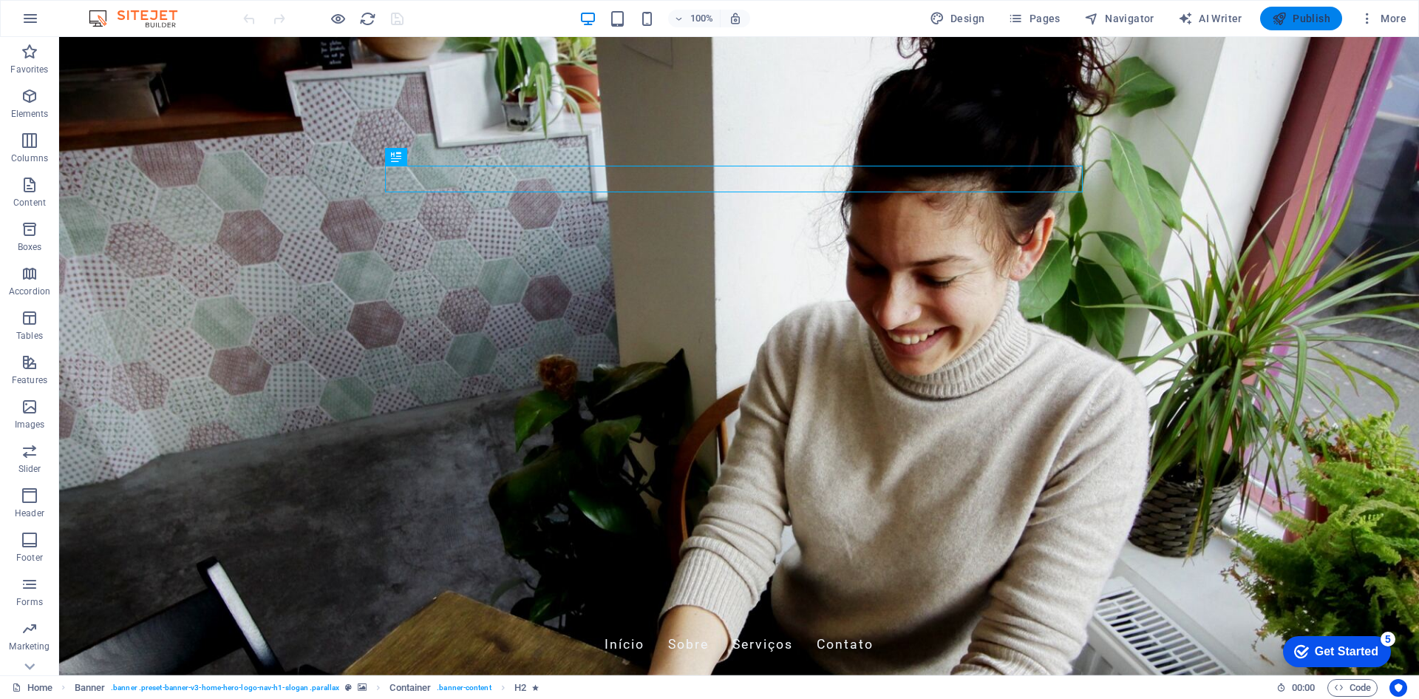
click at [1290, 25] on span "Publish" at bounding box center [1301, 18] width 58 height 15
